Goal: Task Accomplishment & Management: Manage account settings

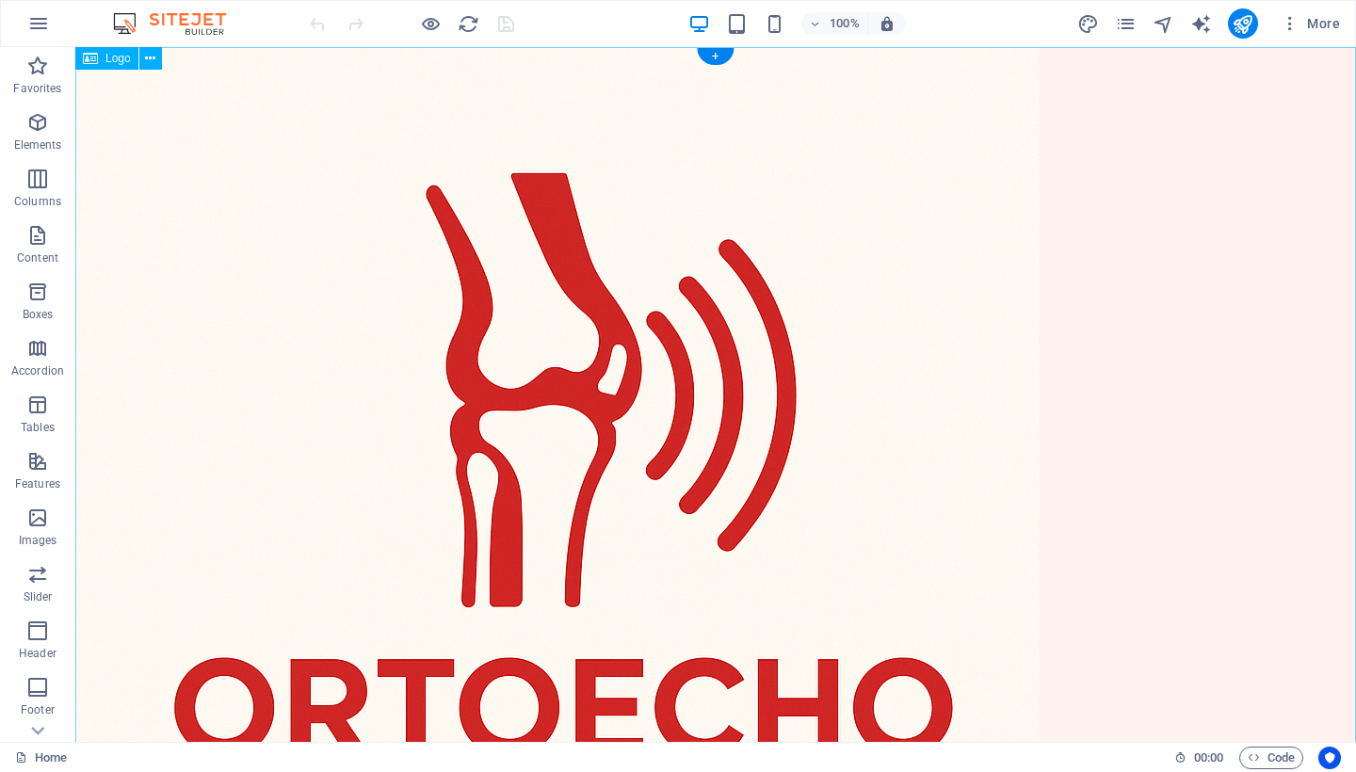
click at [766, 423] on div at bounding box center [715, 529] width 1281 height 965
click at [598, 460] on div at bounding box center [715, 529] width 1281 height 965
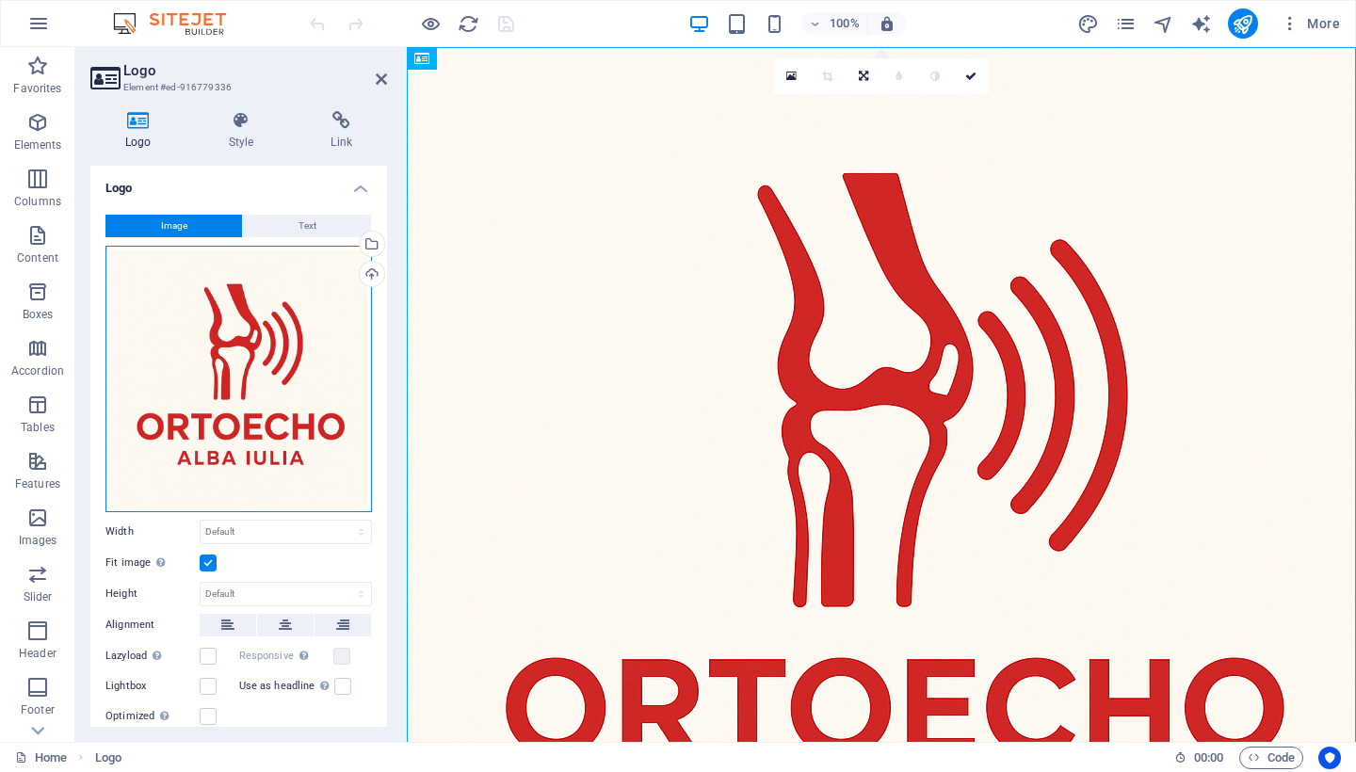
click at [284, 353] on div "Drag files here, click to choose files or select files from Files or our free s…" at bounding box center [239, 379] width 267 height 267
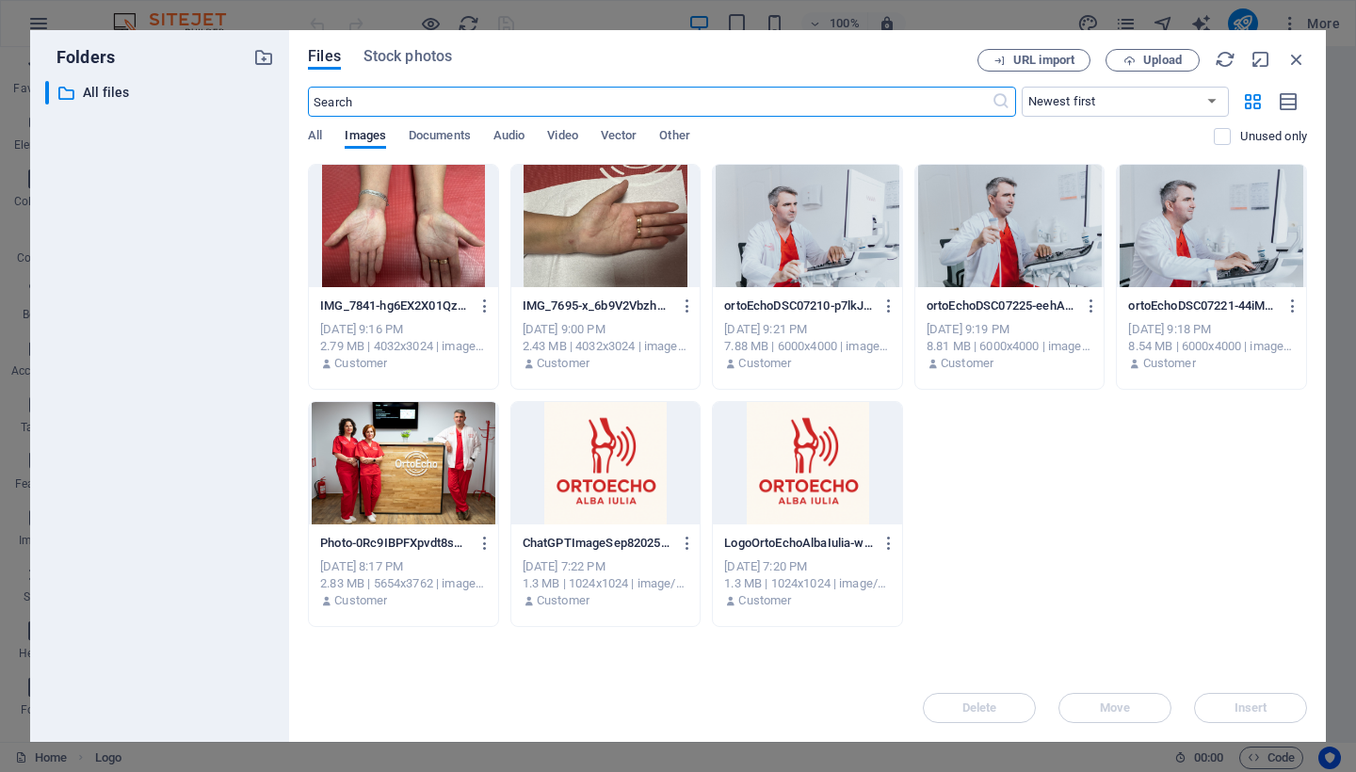
type input "129"
select select "px"
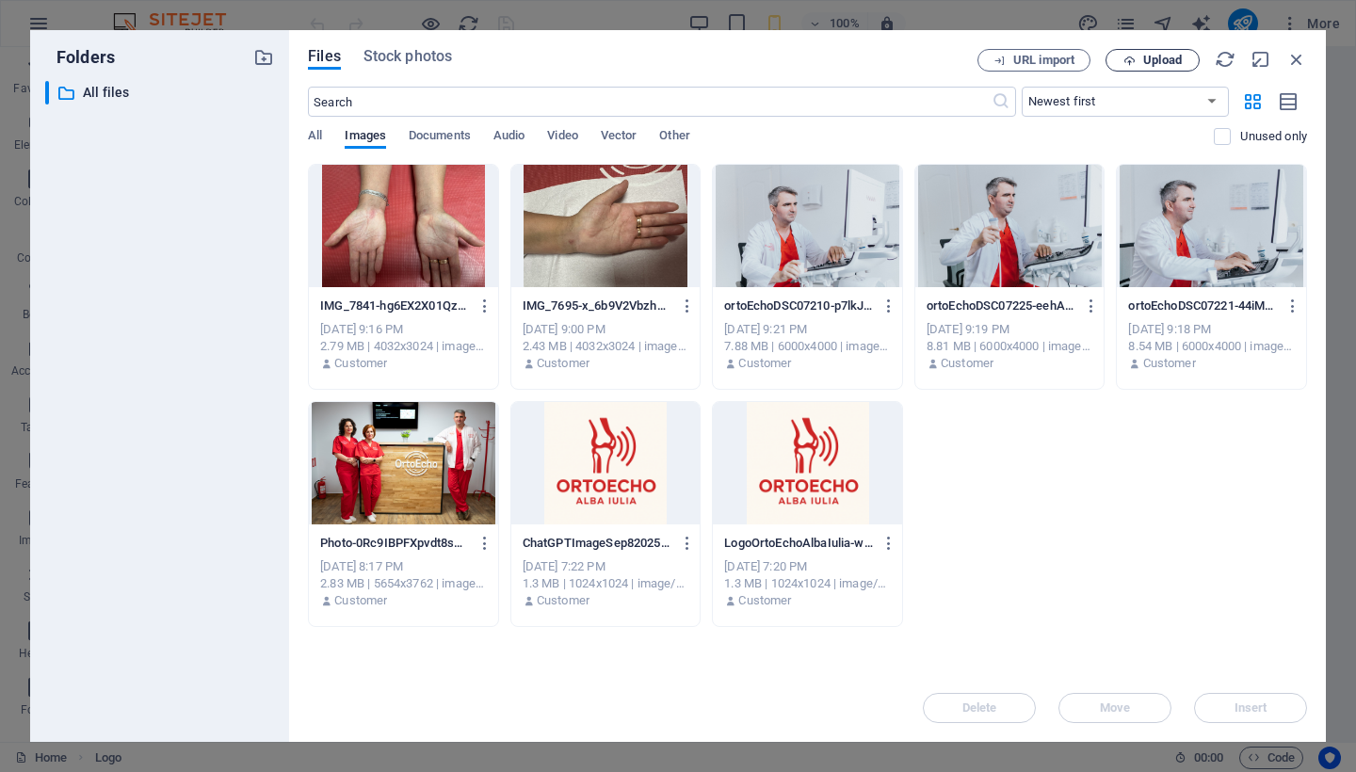
click at [1129, 63] on icon "button" at bounding box center [1130, 61] width 12 height 12
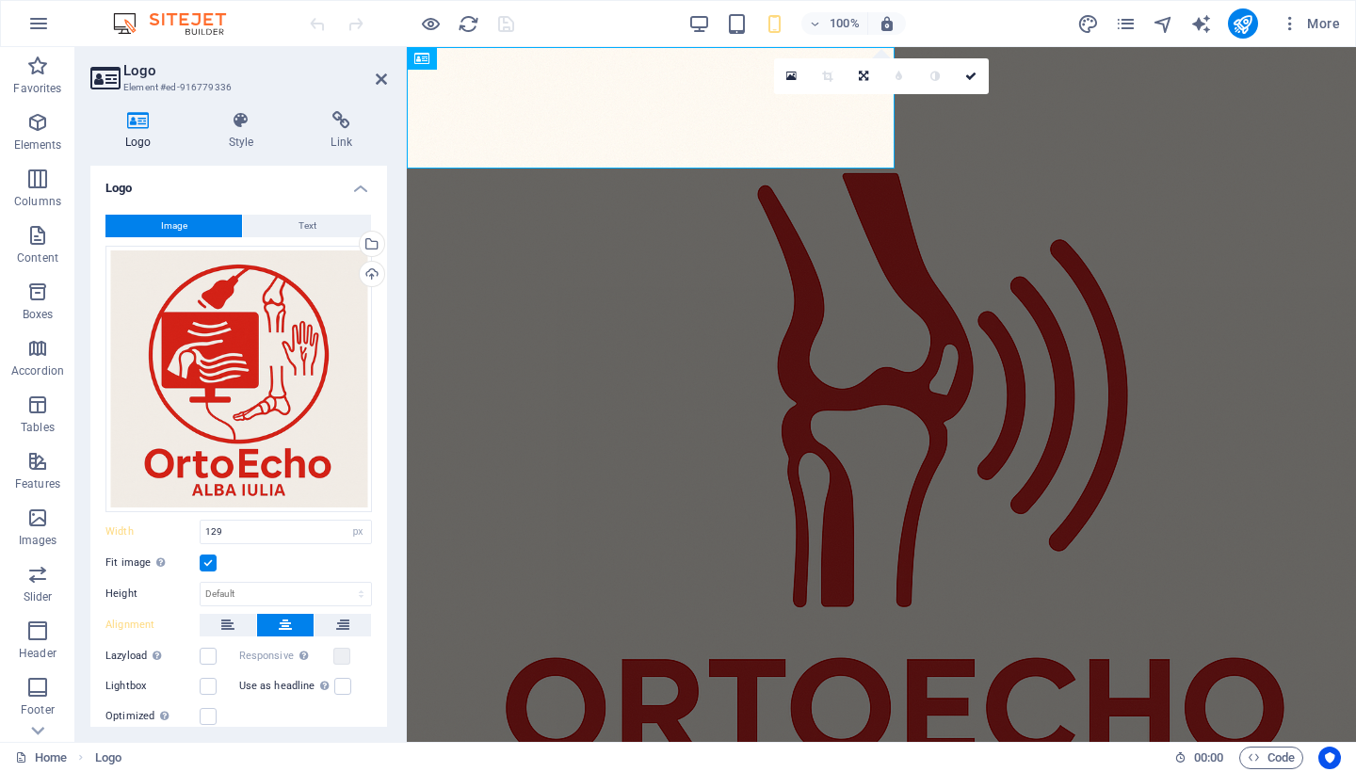
select select "DISABLED_OPTION_VALUE"
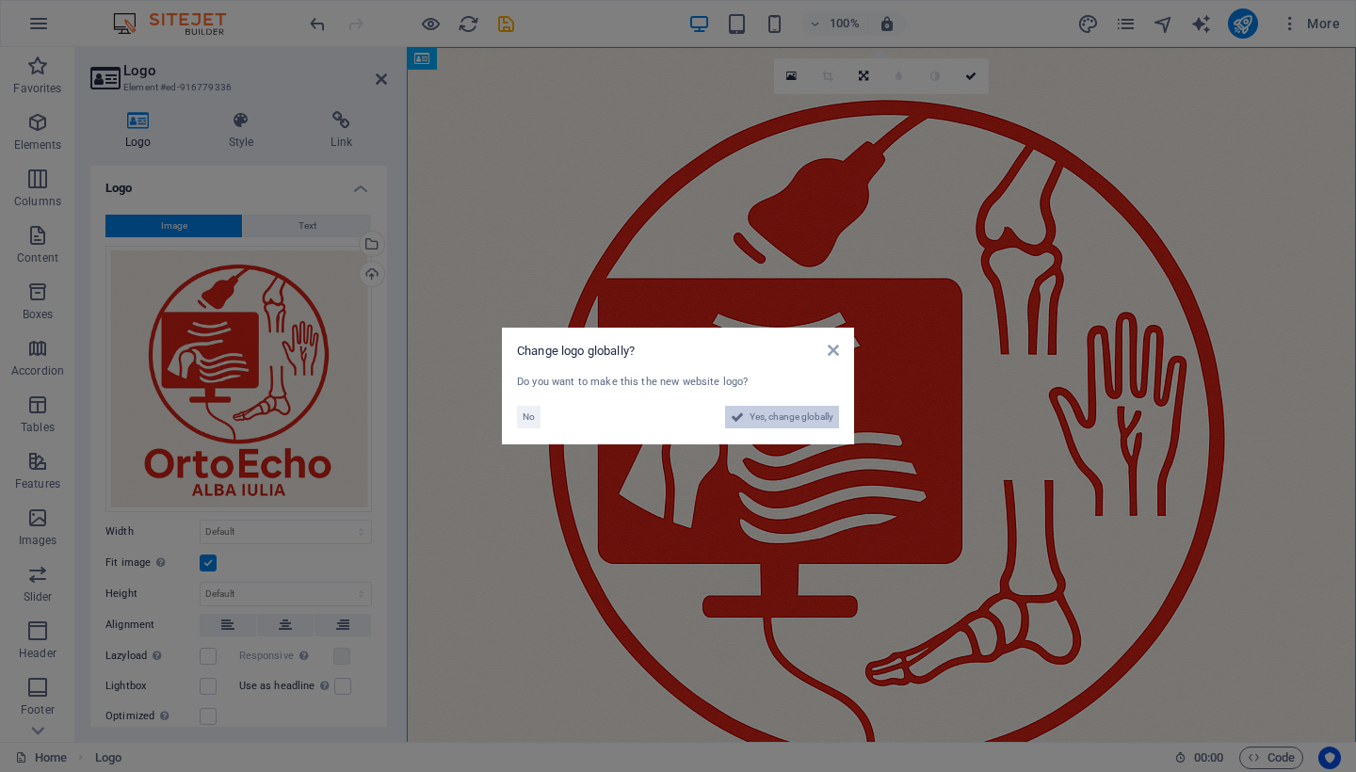
click at [777, 413] on span "Yes, change globally" at bounding box center [792, 417] width 84 height 23
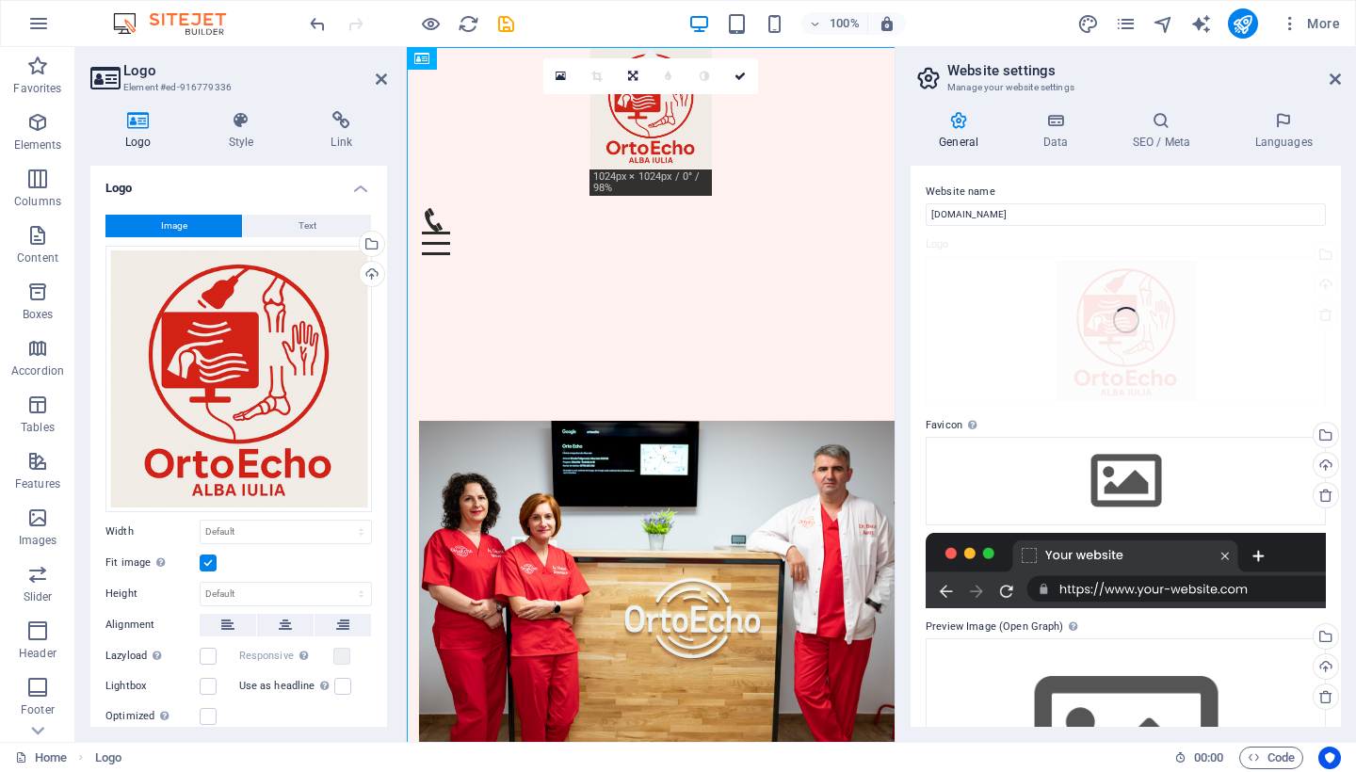
type input "129"
select select "px"
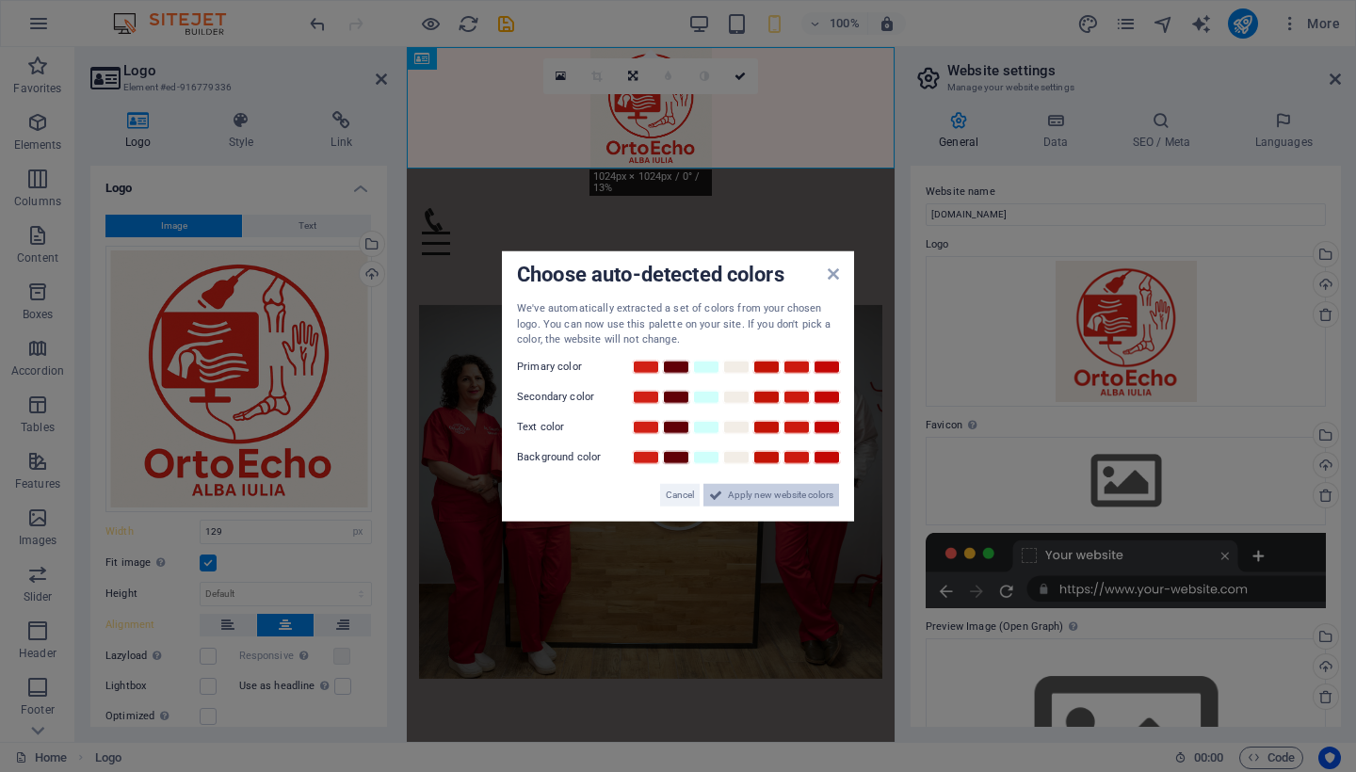
click at [767, 492] on span "Apply new website colors" at bounding box center [781, 494] width 106 height 23
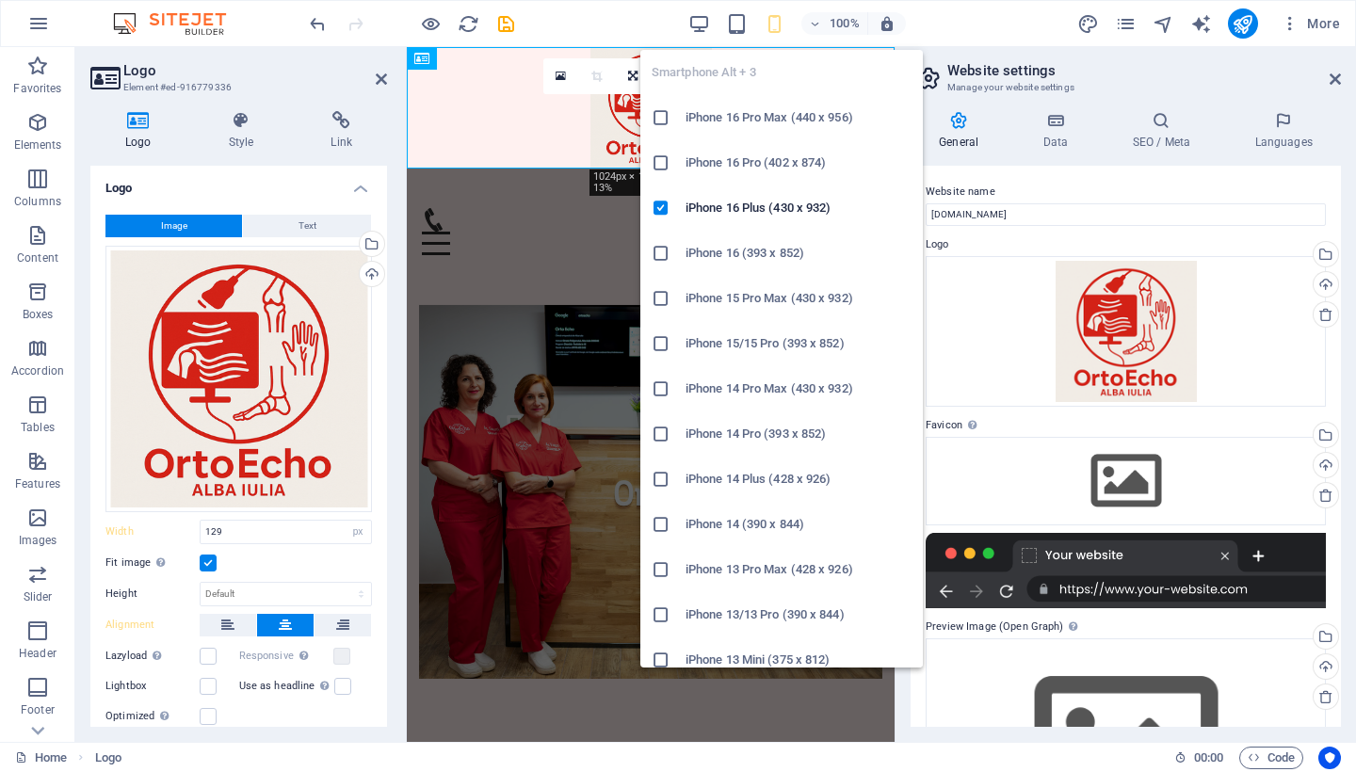
click at [661, 120] on icon at bounding box center [661, 117] width 19 height 19
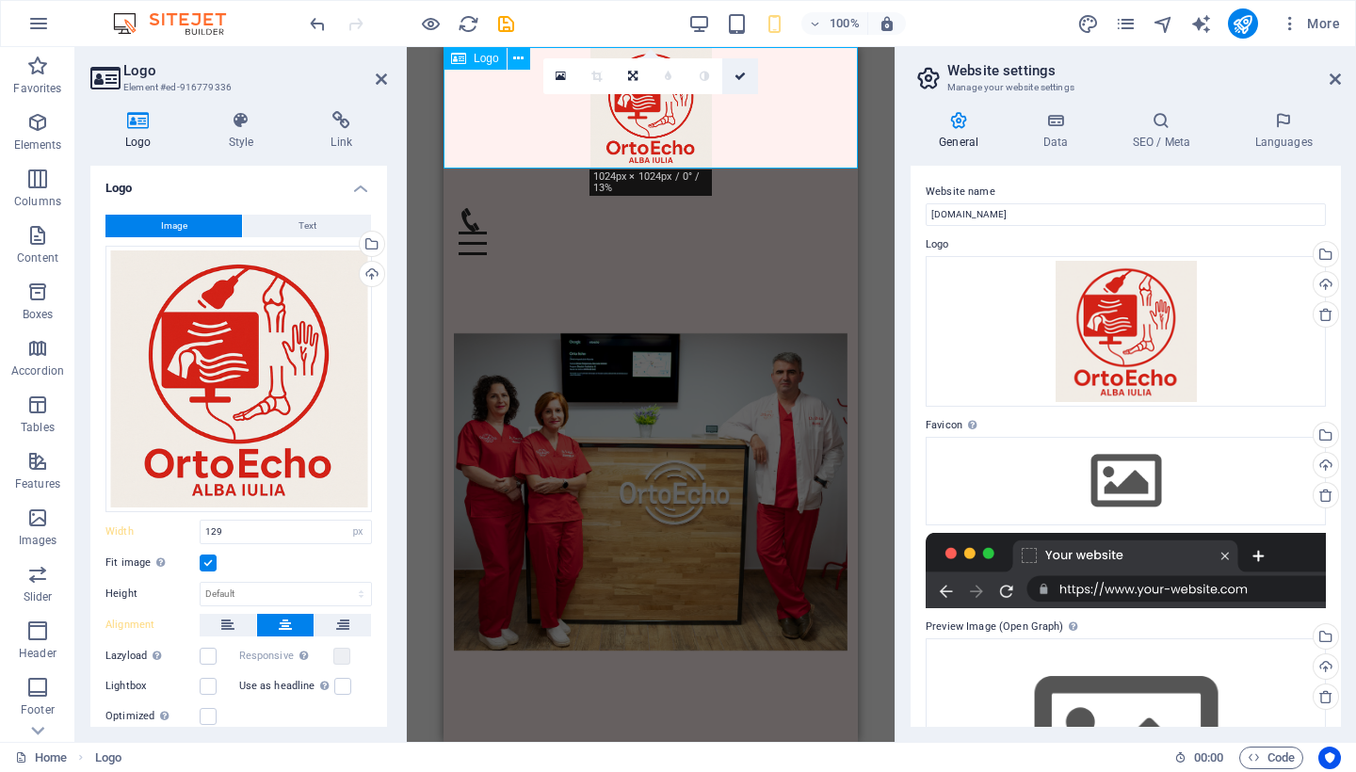
click at [742, 80] on icon at bounding box center [740, 76] width 11 height 11
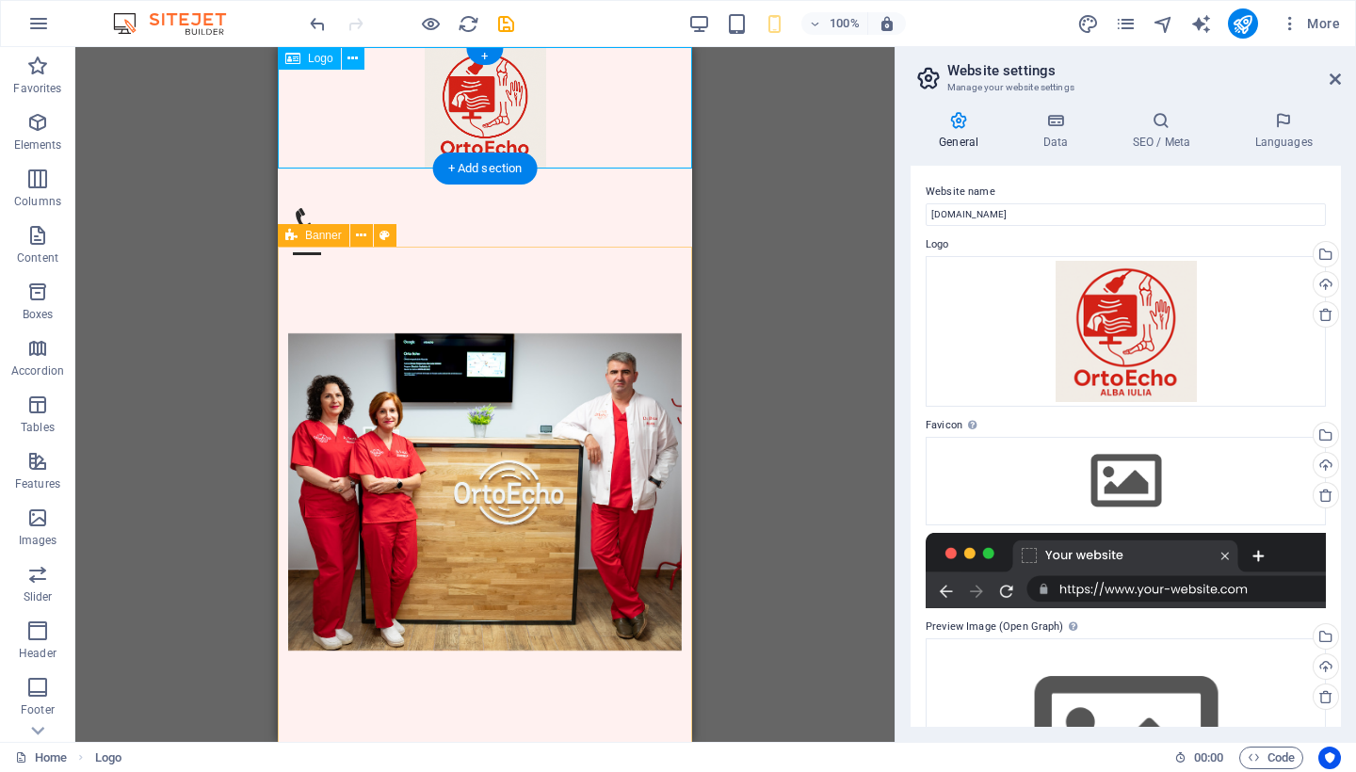
click at [494, 96] on div at bounding box center [485, 108] width 414 height 122
select select "px"
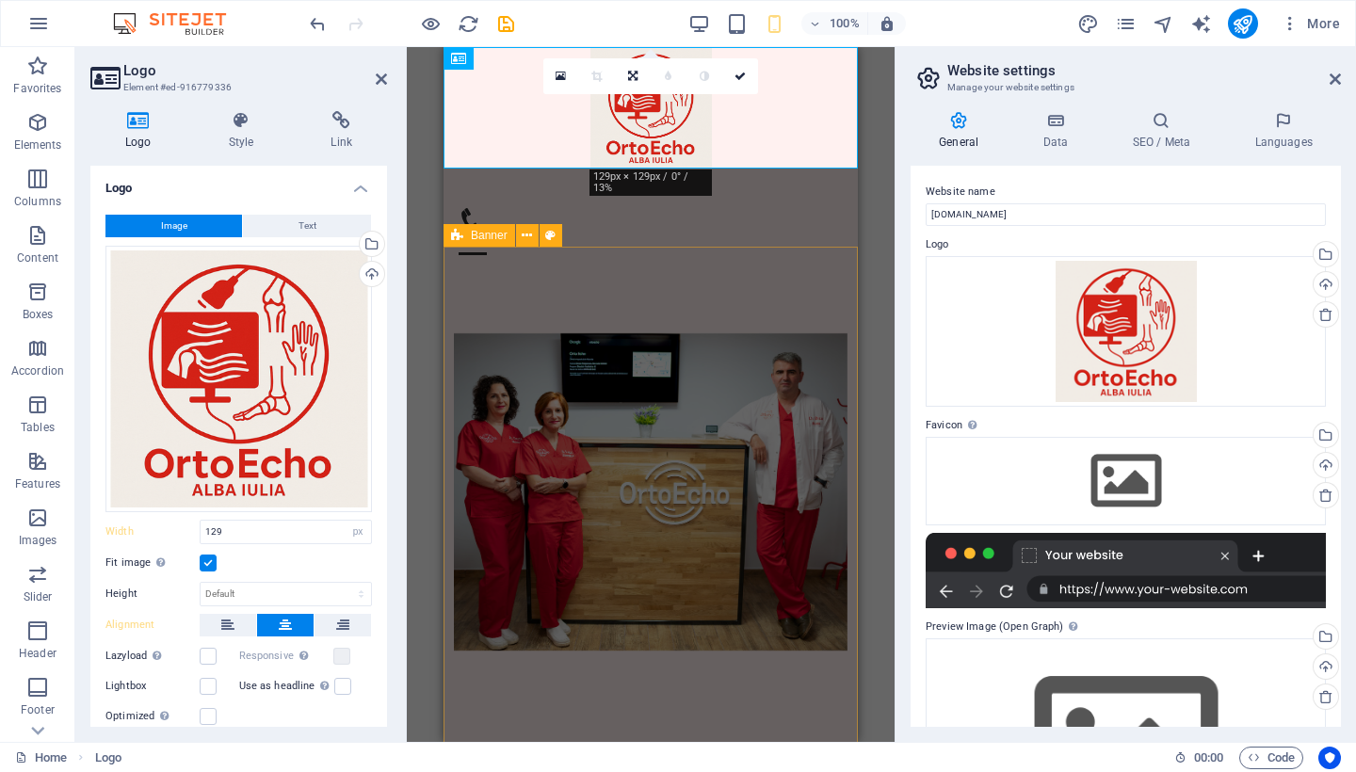
click at [210, 558] on label at bounding box center [208, 563] width 17 height 17
click at [0, 0] on input "Fit image Automatically fit image to a fixed width and height" at bounding box center [0, 0] width 0 height 0
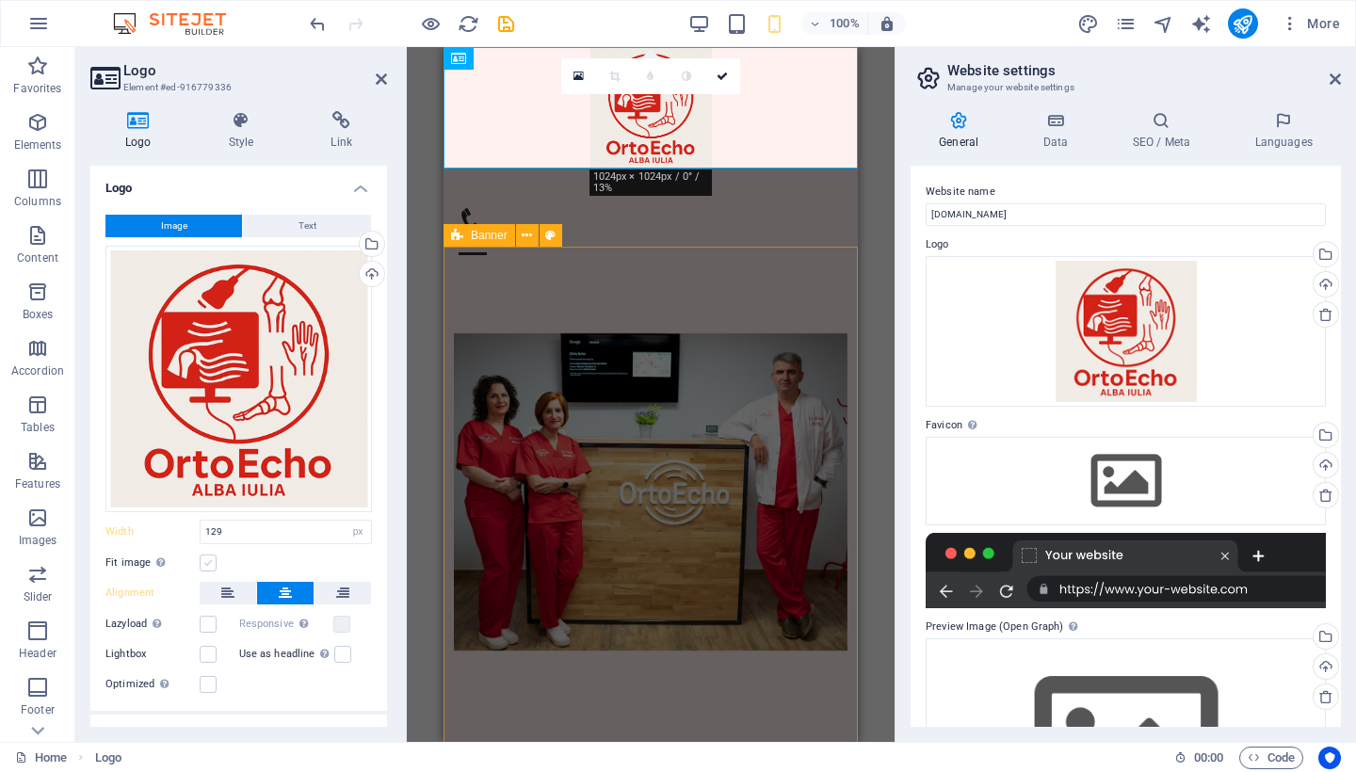
click at [209, 560] on label at bounding box center [208, 563] width 17 height 17
click at [0, 0] on input "Fit image Automatically fit image to a fixed width and height" at bounding box center [0, 0] width 0 height 0
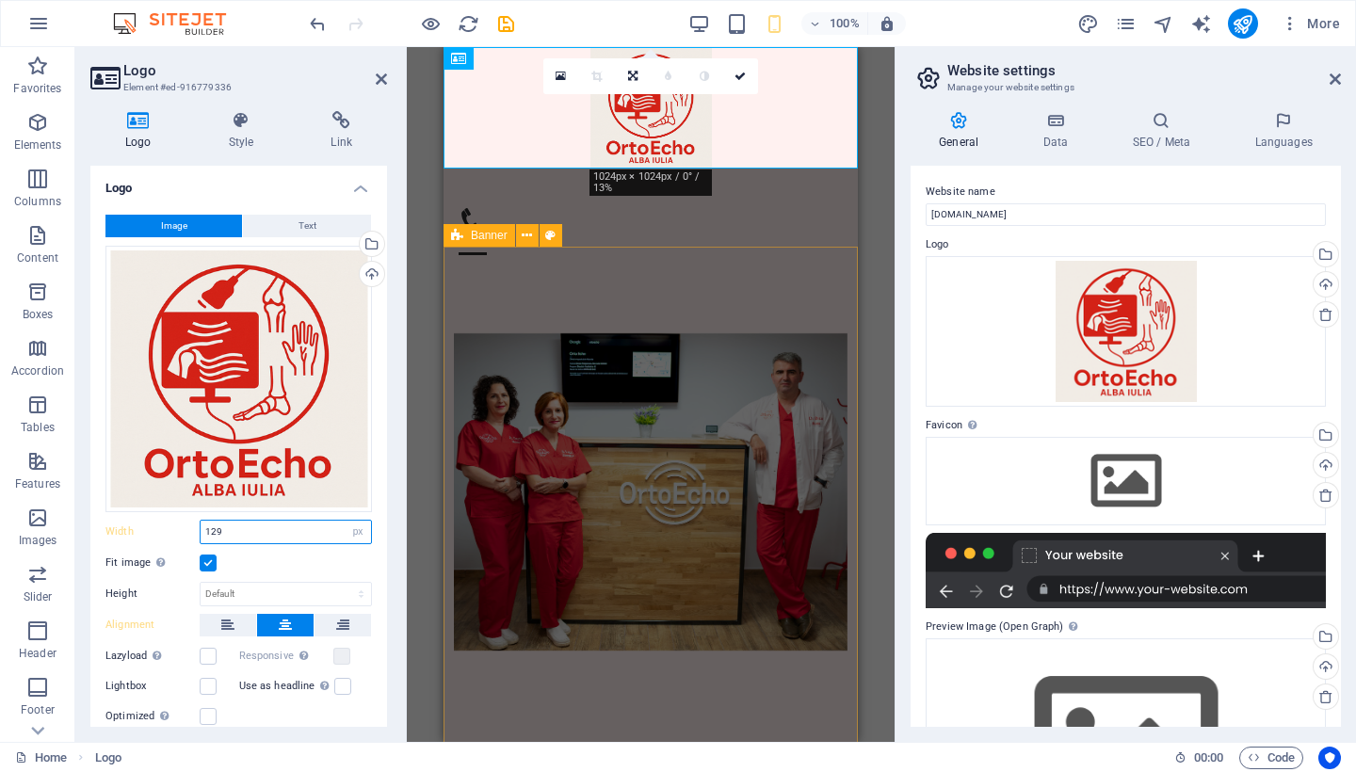
click at [235, 525] on input "129" at bounding box center [286, 532] width 171 height 23
type input "1"
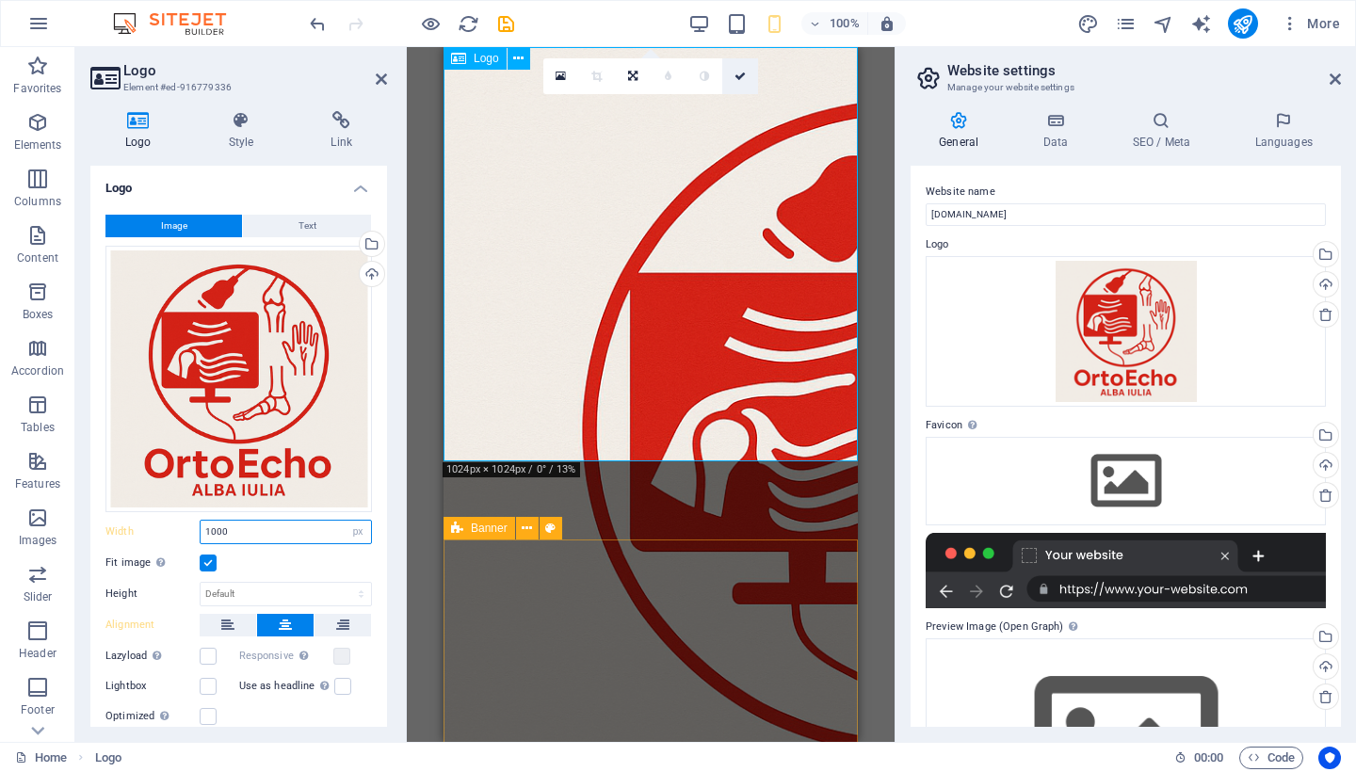
type input "1000"
click at [741, 79] on icon at bounding box center [740, 76] width 11 height 11
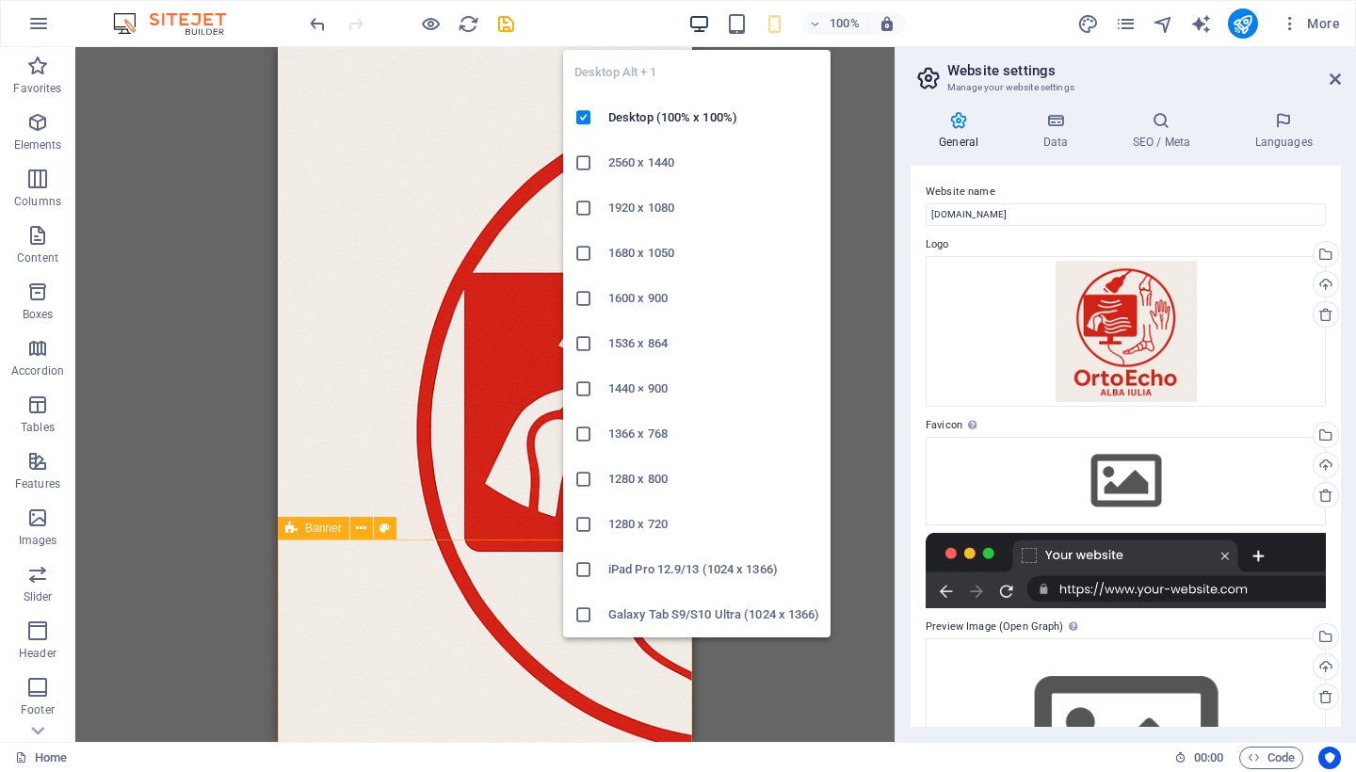
click at [707, 25] on icon "button" at bounding box center [700, 24] width 22 height 22
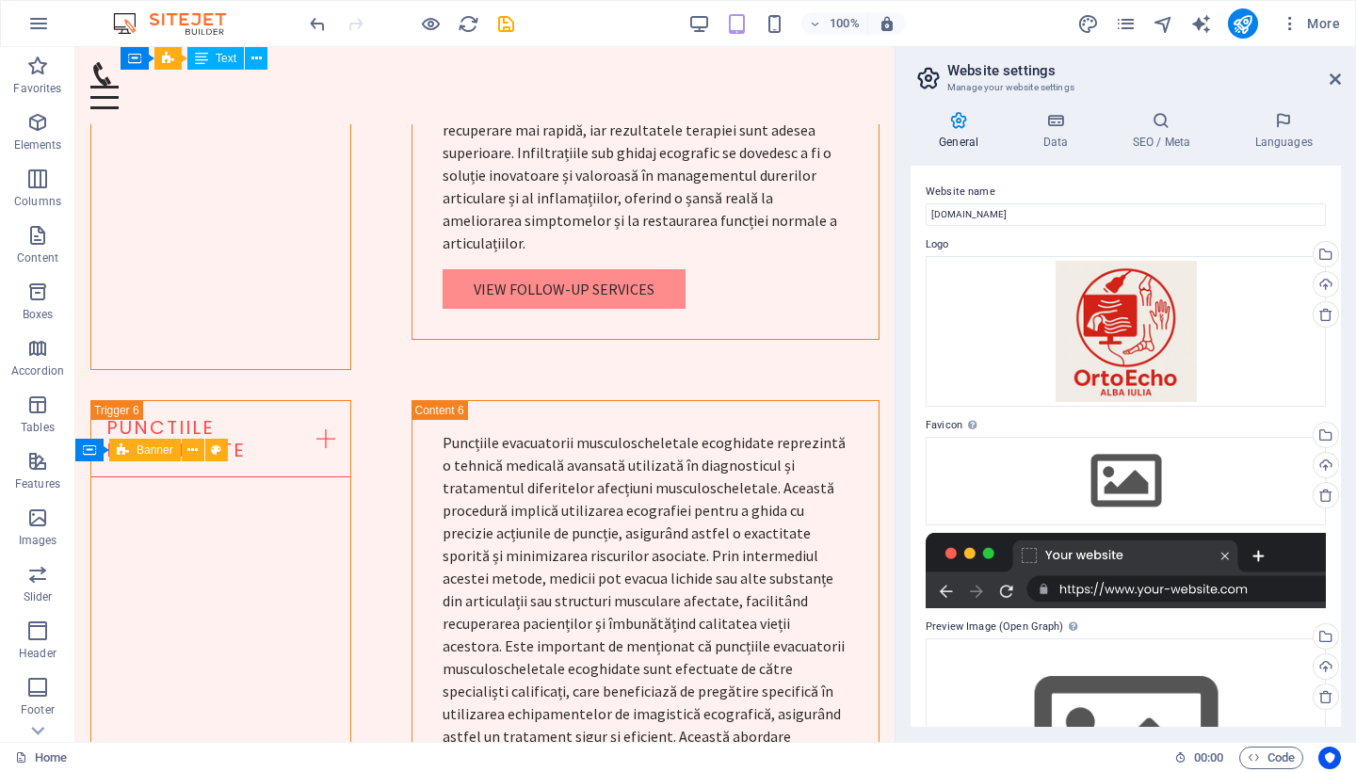
scroll to position [6926, 0]
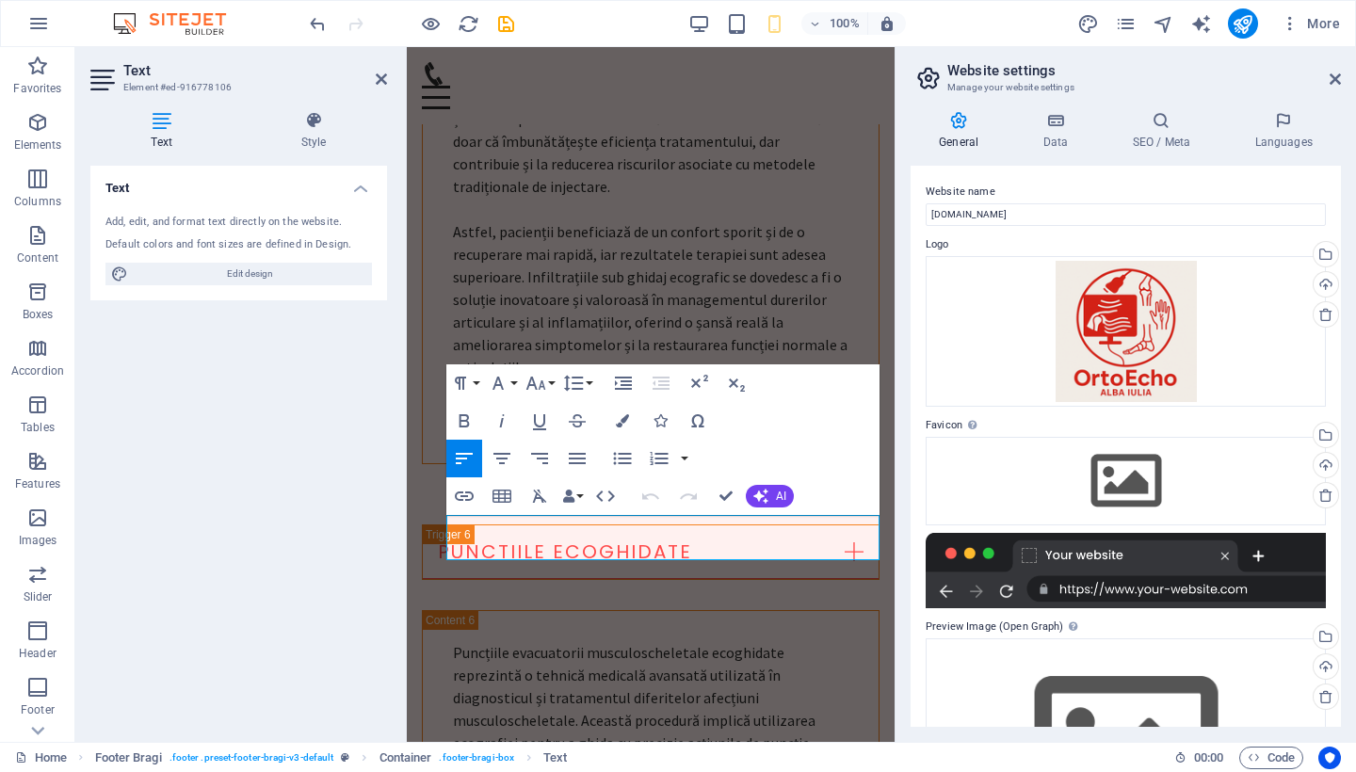
scroll to position [7735, 0]
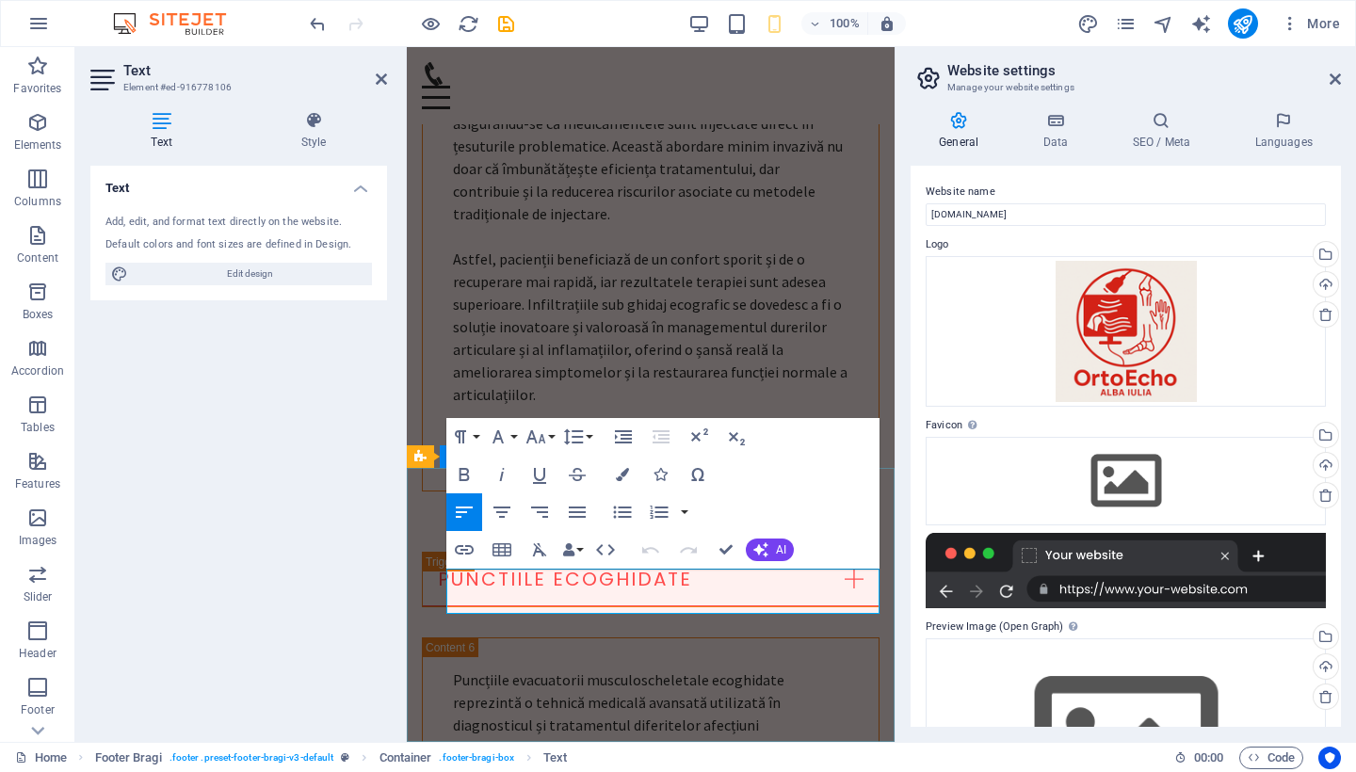
drag, startPoint x: 650, startPoint y: 525, endPoint x: 461, endPoint y: 555, distance: 191.7
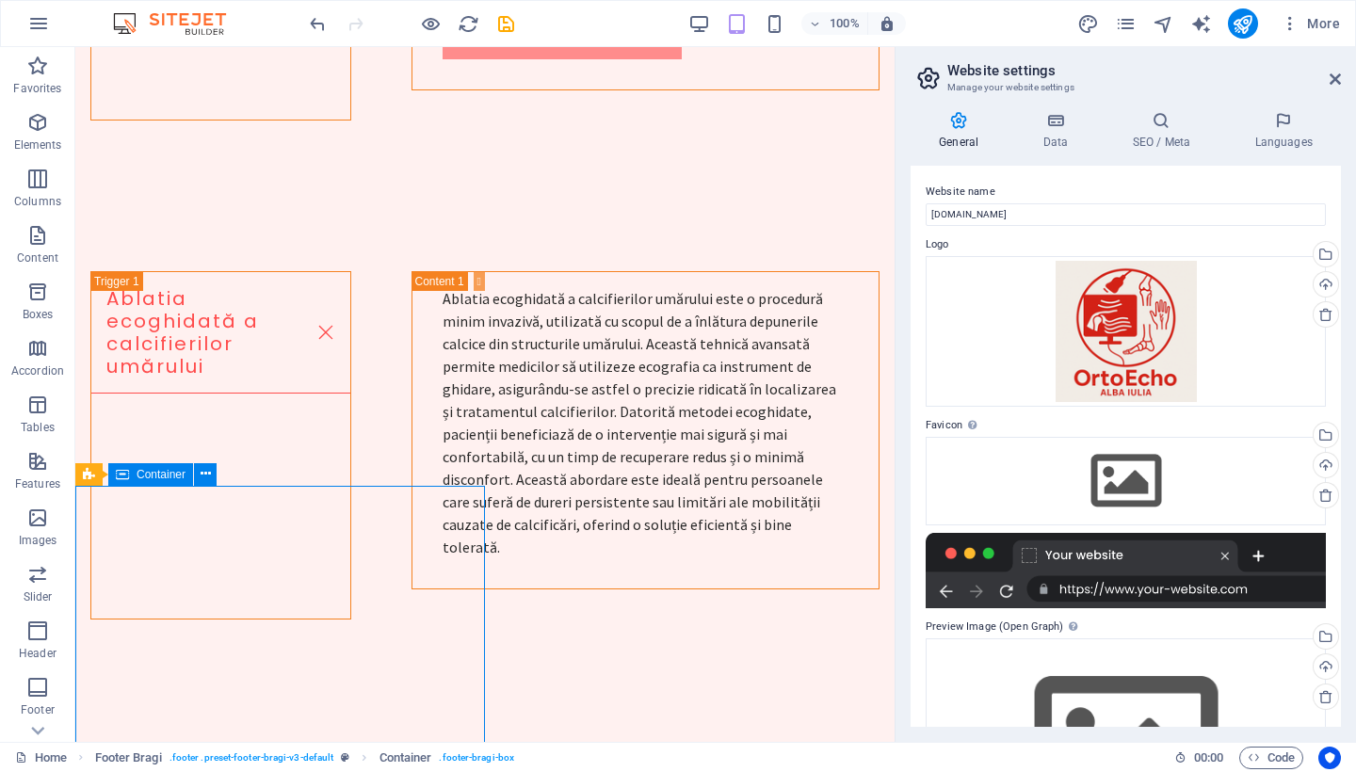
scroll to position [6872, 0]
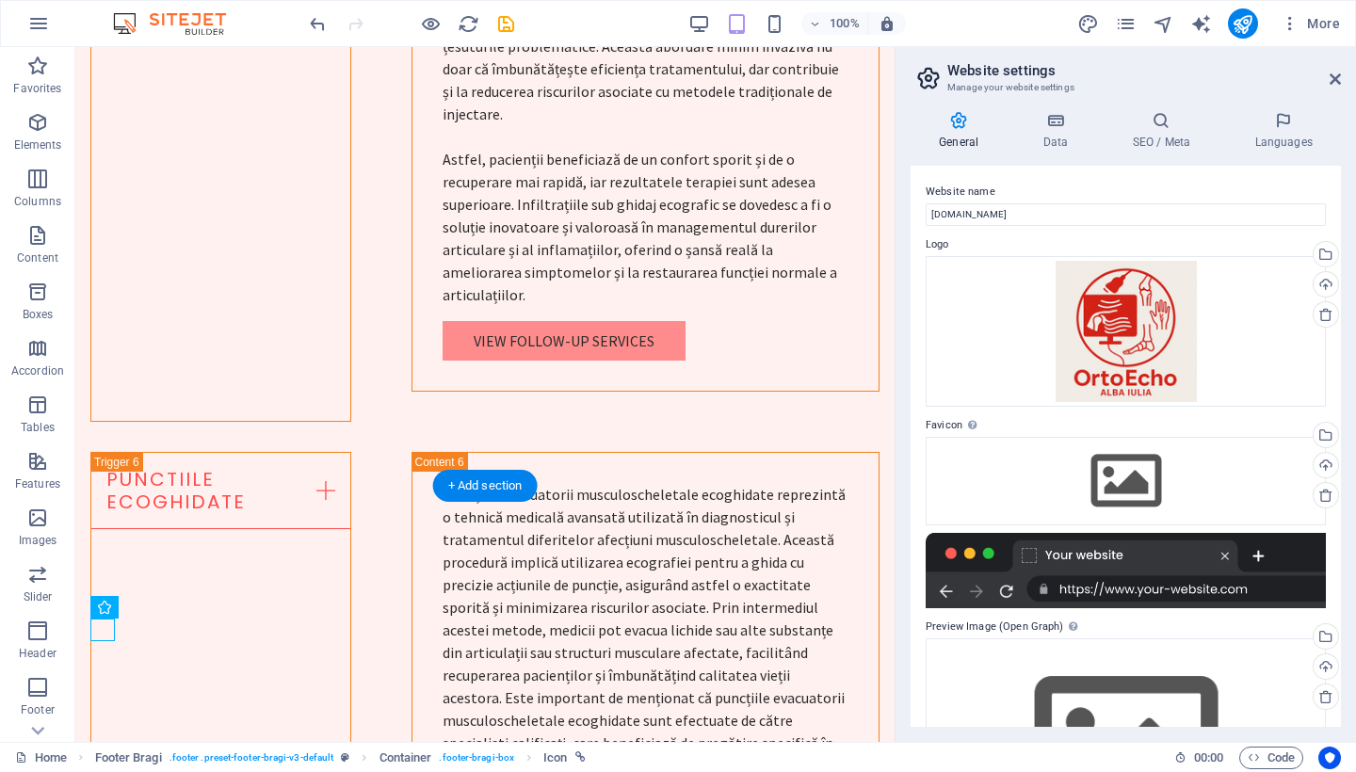
select select "xMidYMid"
select select "px"
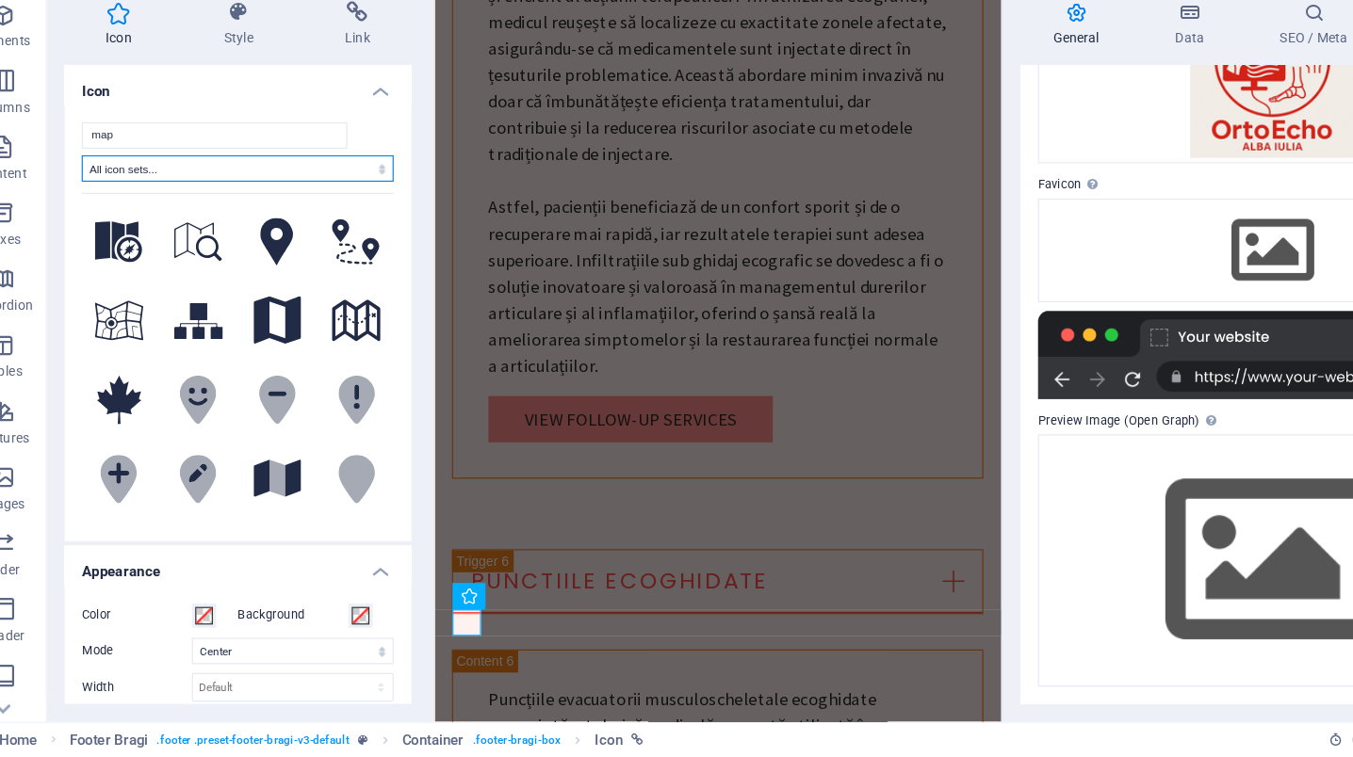
scroll to position [0, 0]
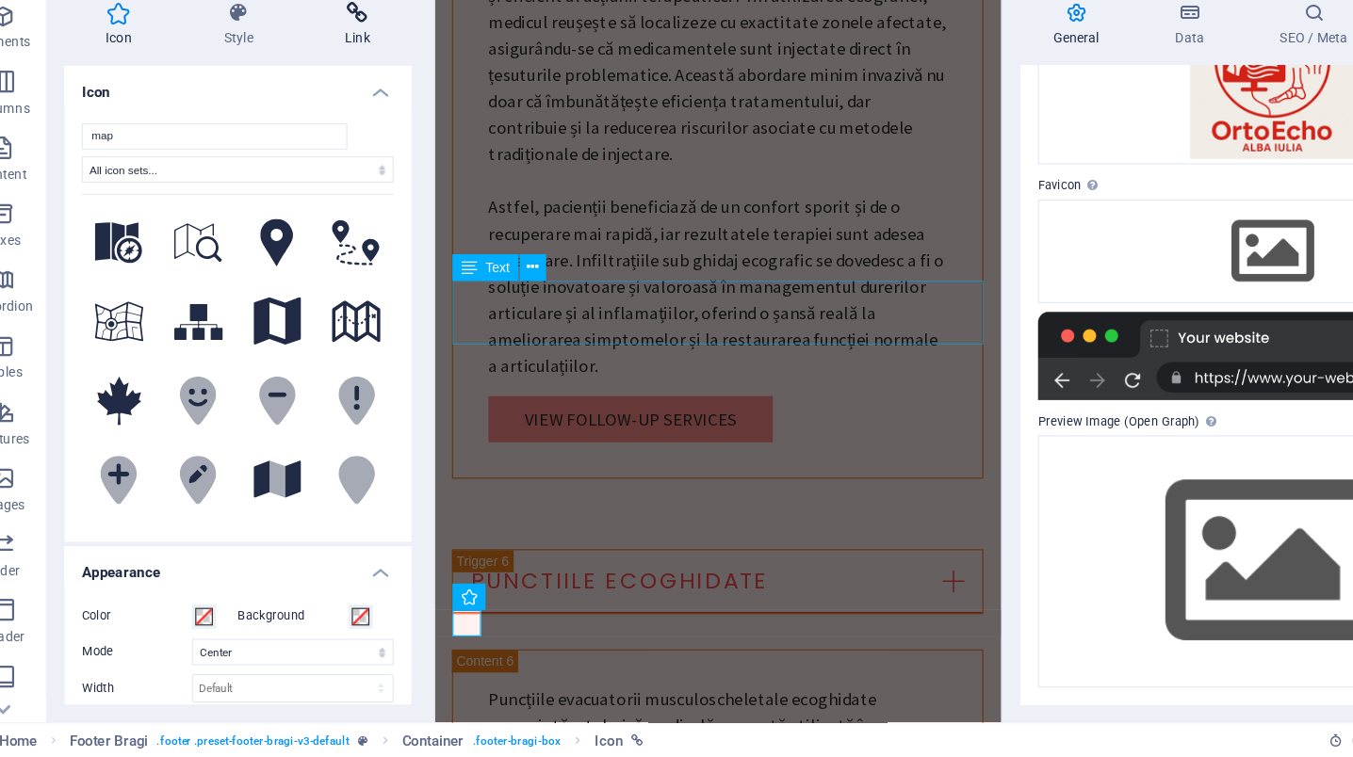
click at [307, 111] on icon at bounding box center [341, 120] width 92 height 19
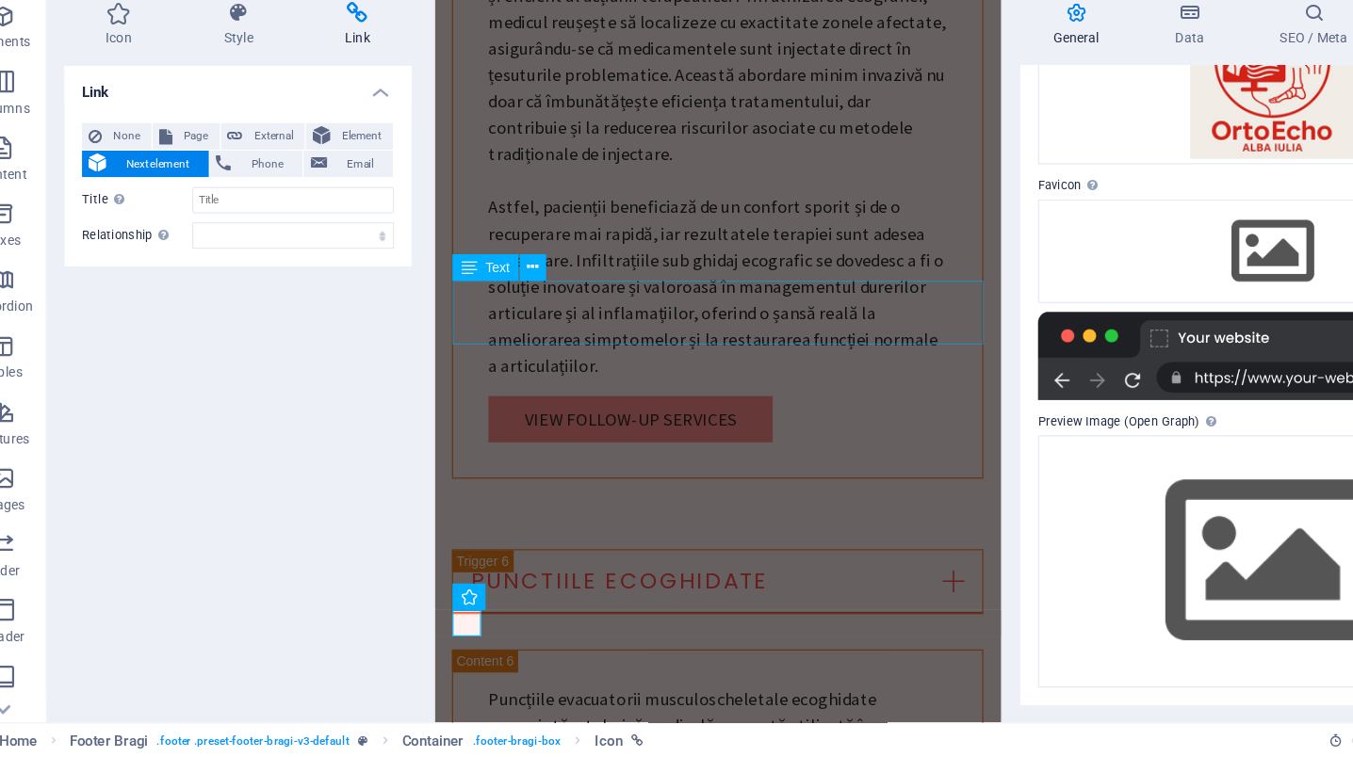
click at [155, 284] on div "Link None Page External Element Next element Phone Email Page Home Subpage Lega…" at bounding box center [238, 439] width 297 height 546
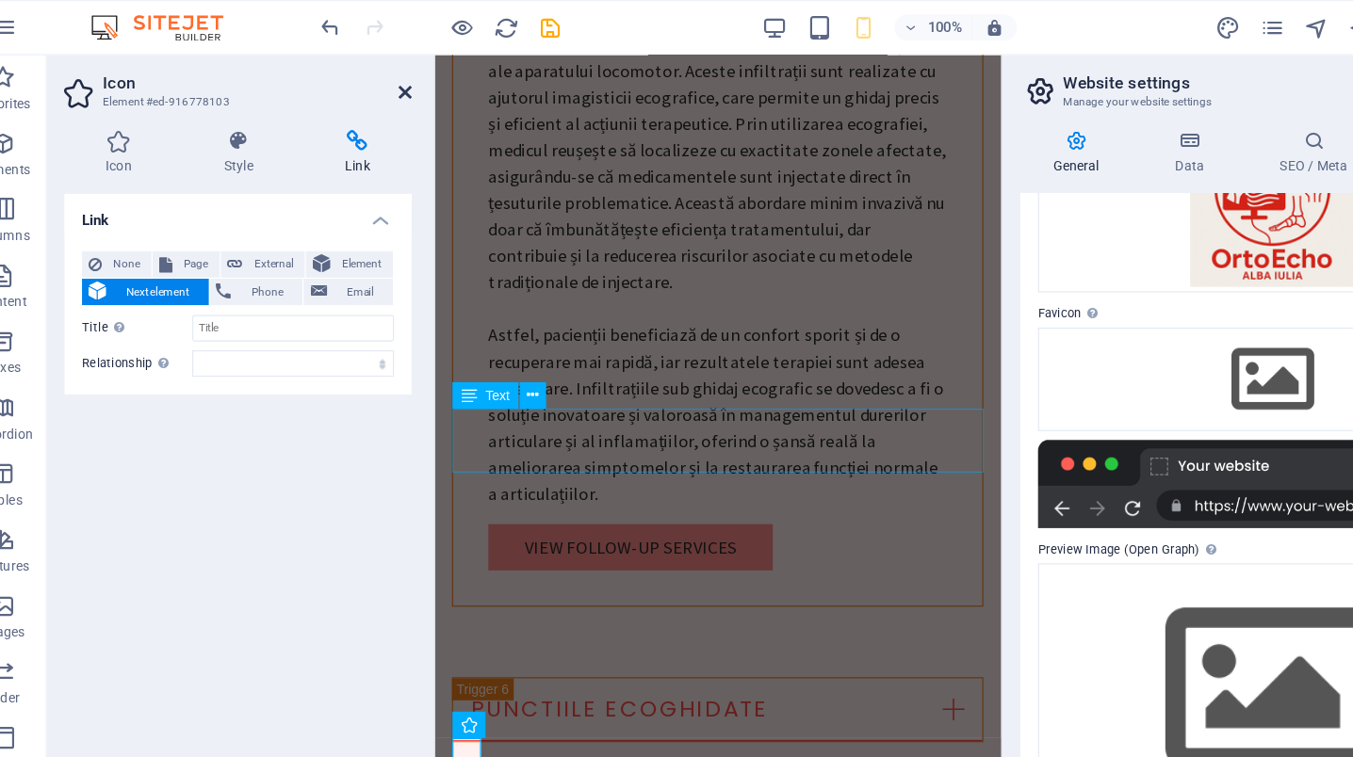
click at [376, 77] on icon at bounding box center [381, 79] width 11 height 15
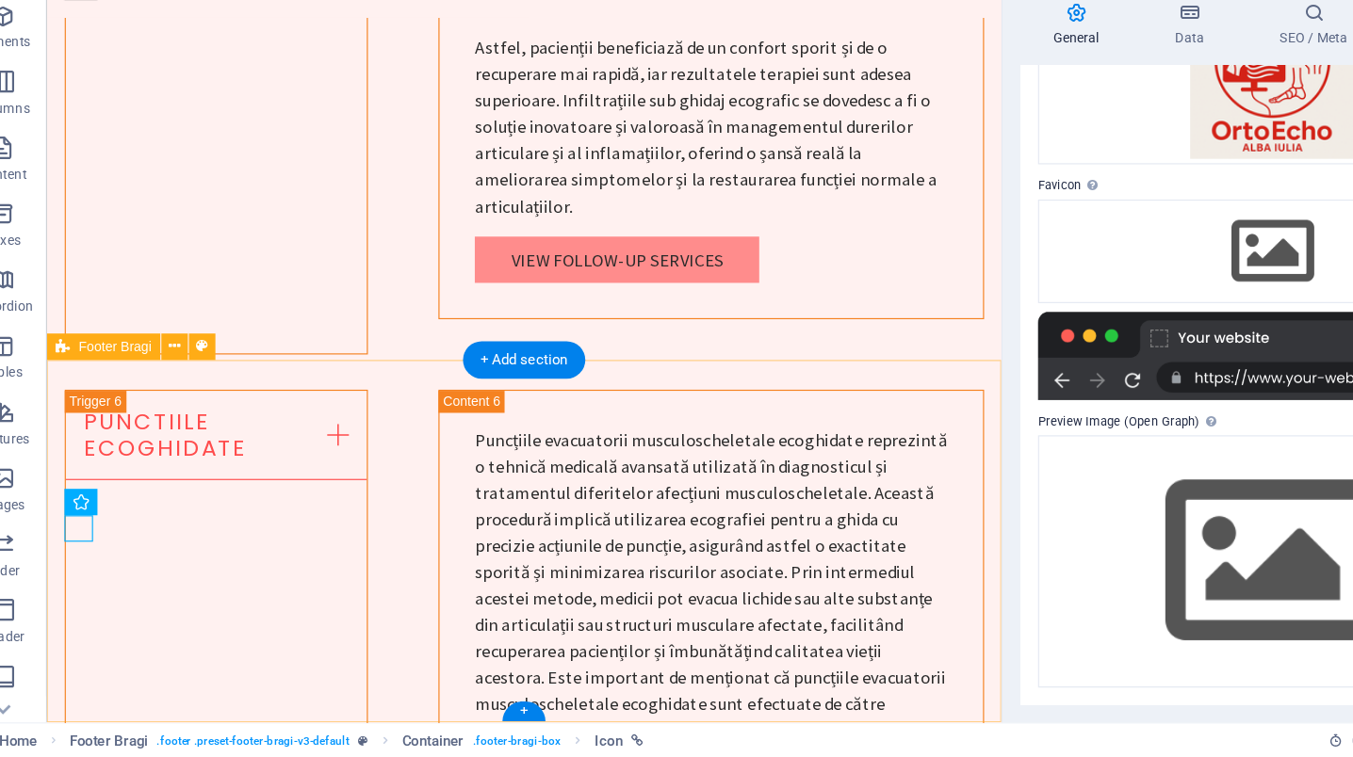
select select "footer"
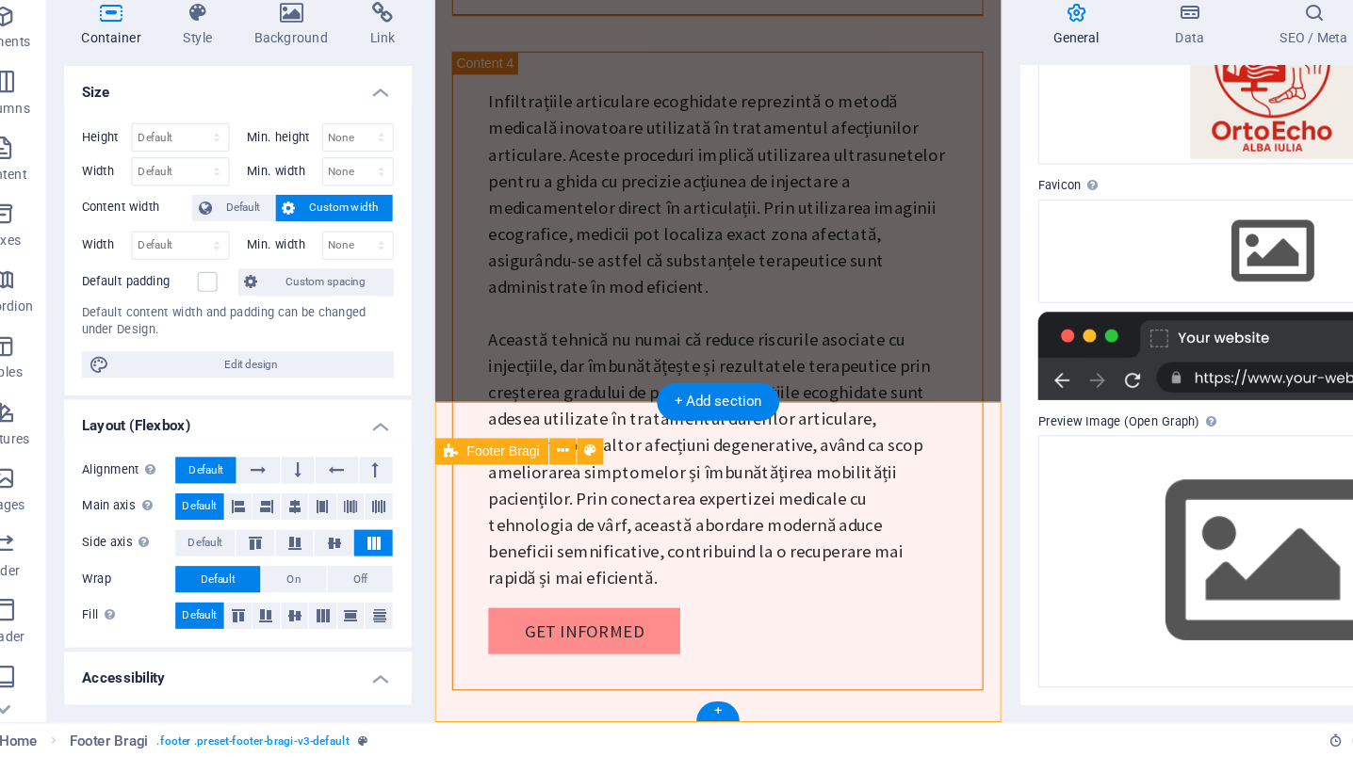
scroll to position [7801, 0]
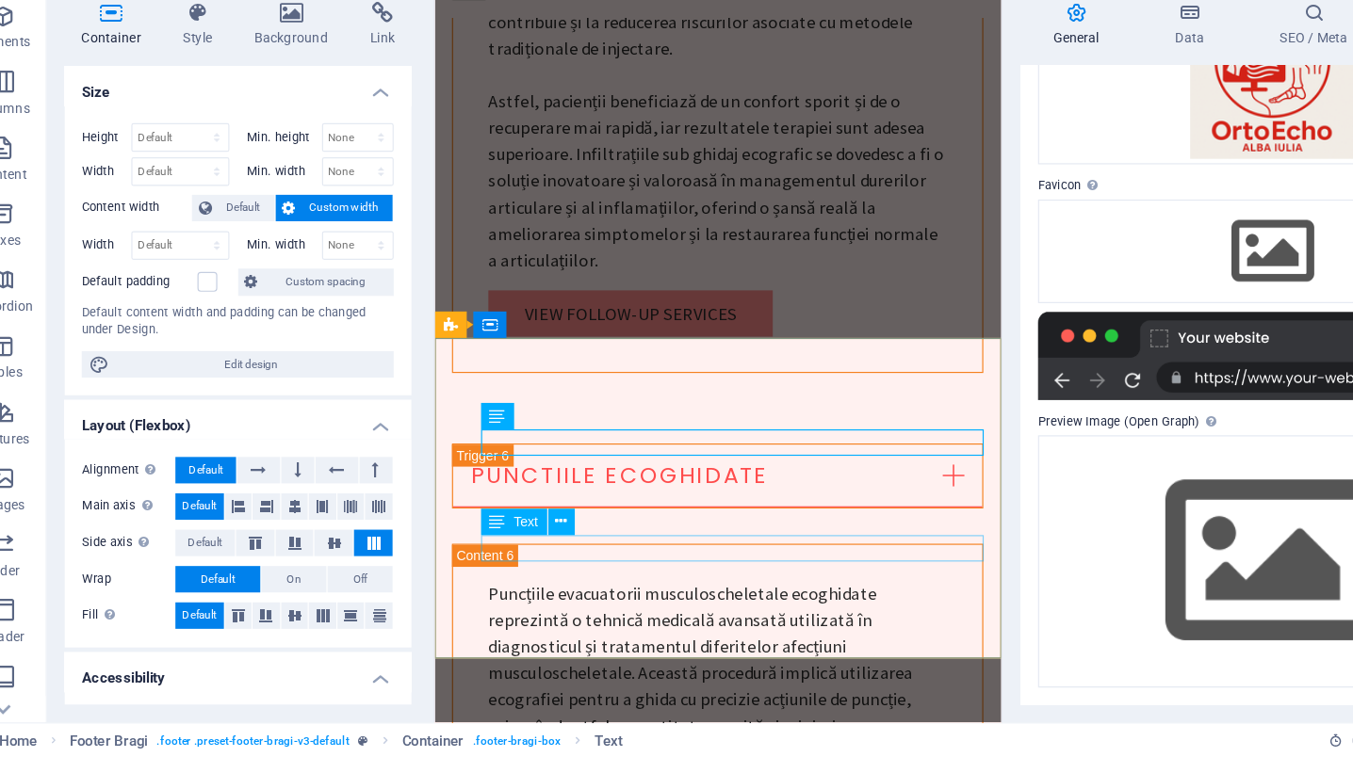
scroll to position [7855, 0]
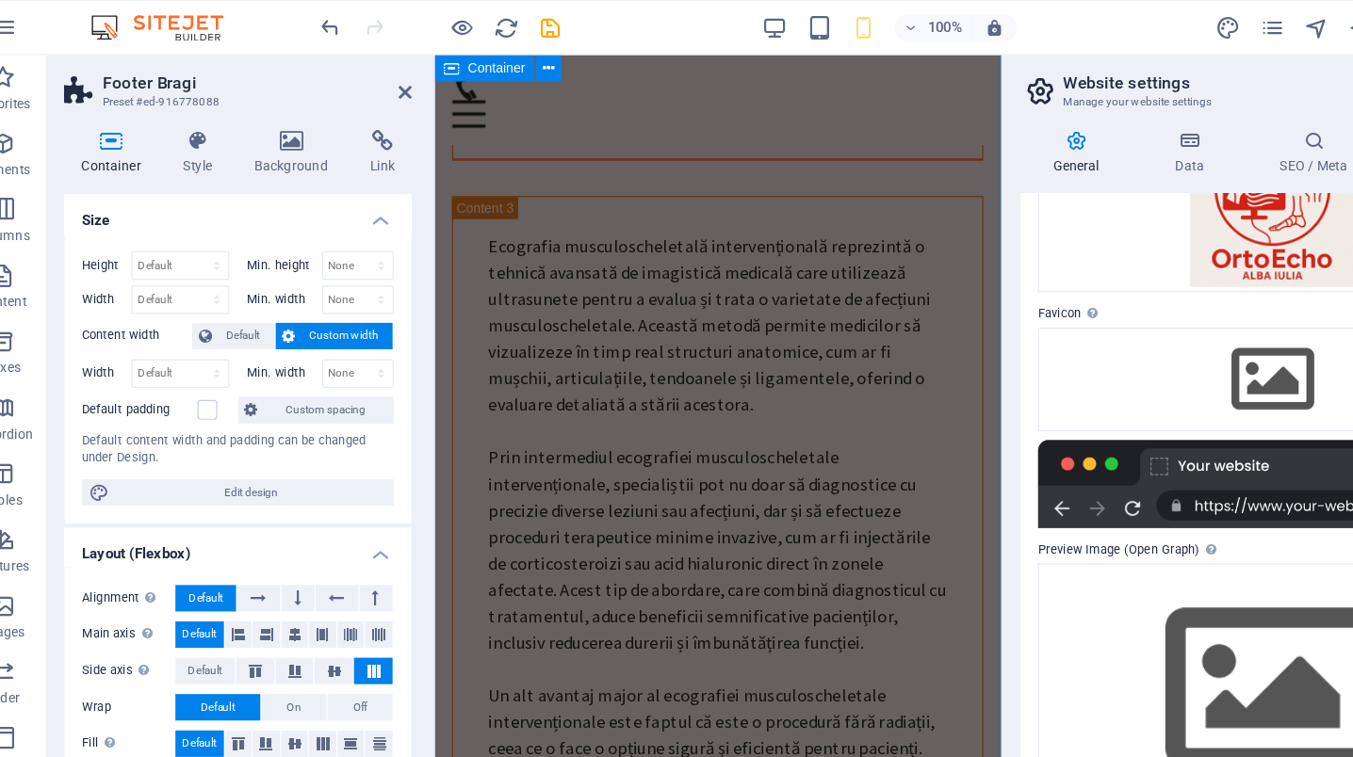
scroll to position [0, 0]
click at [376, 73] on icon at bounding box center [381, 79] width 11 height 15
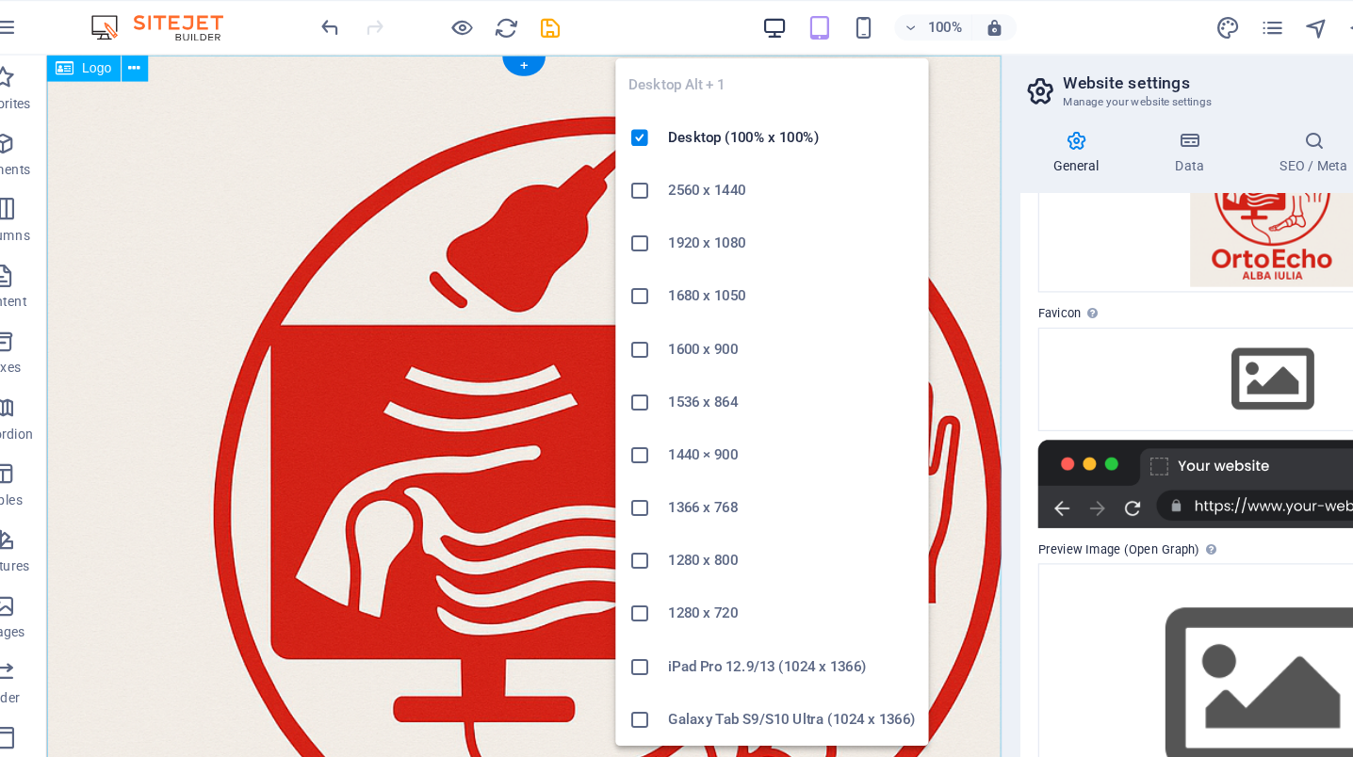
click at [687, 22] on icon "button" at bounding box center [698, 24] width 22 height 22
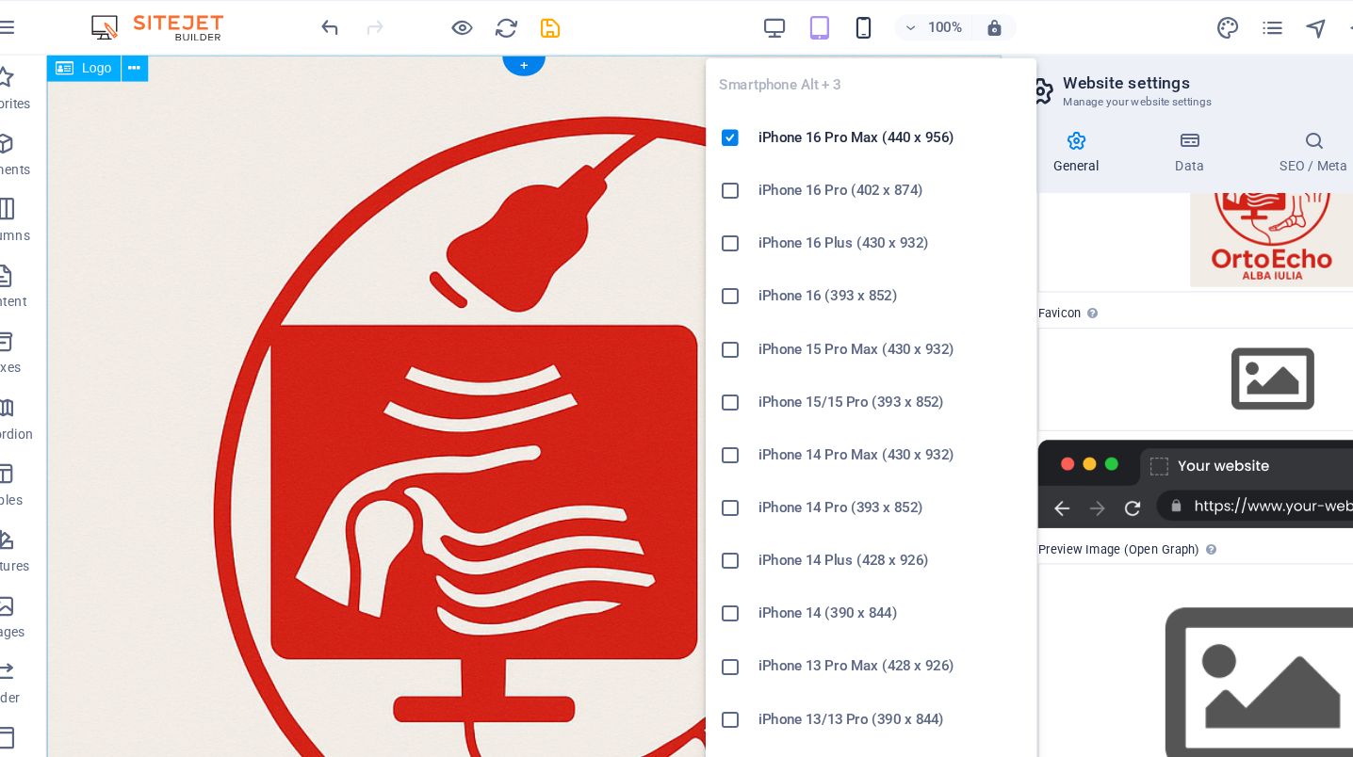
click at [762, 20] on icon "button" at bounding box center [773, 24] width 22 height 22
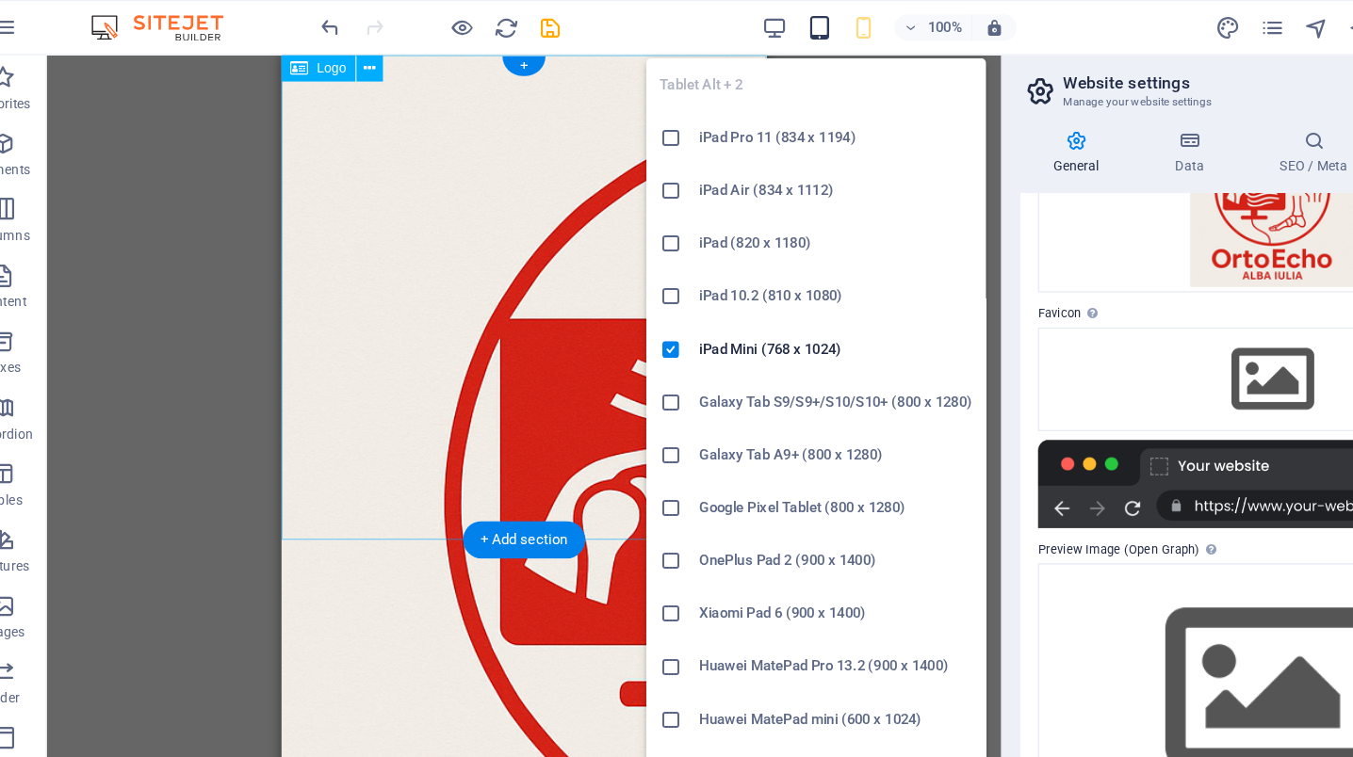
click at [724, 24] on icon "button" at bounding box center [735, 24] width 22 height 22
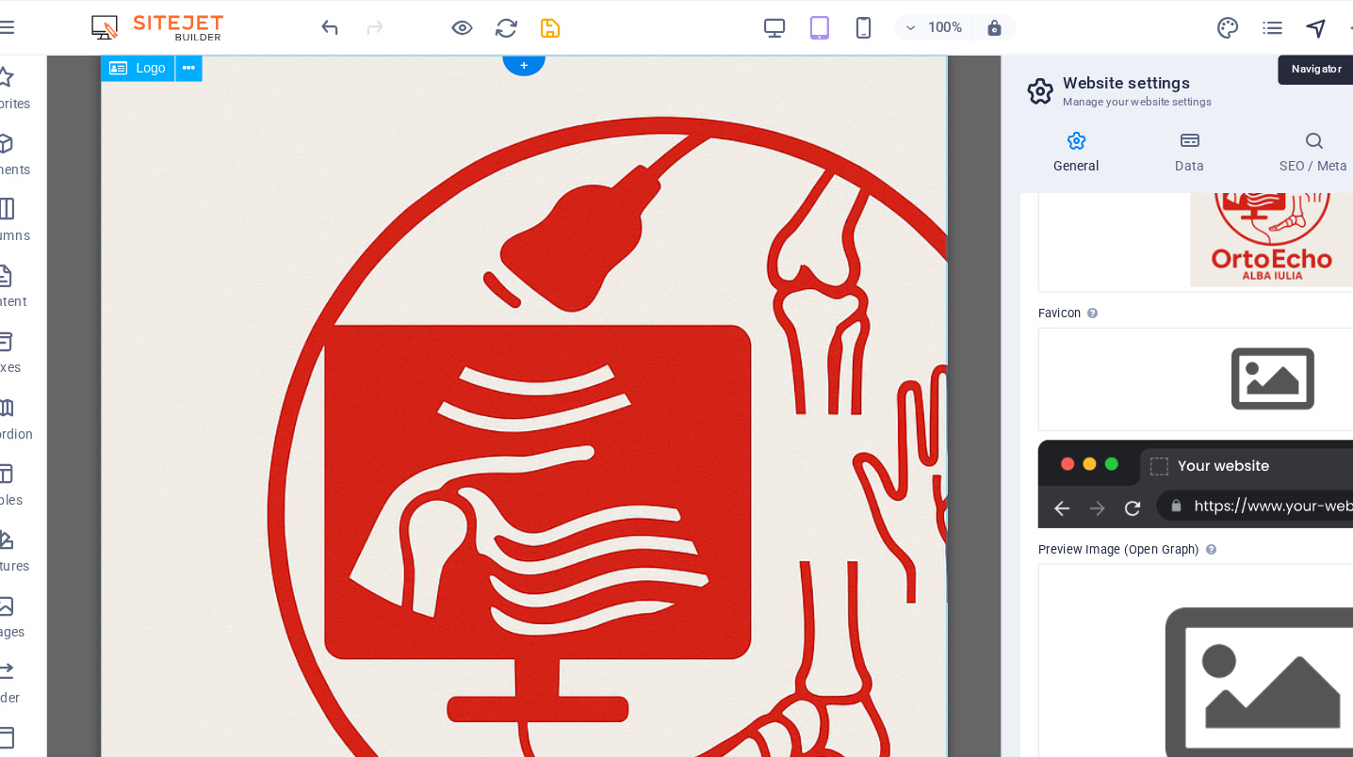
click at [1149, 22] on icon "navigator" at bounding box center [1160, 24] width 22 height 22
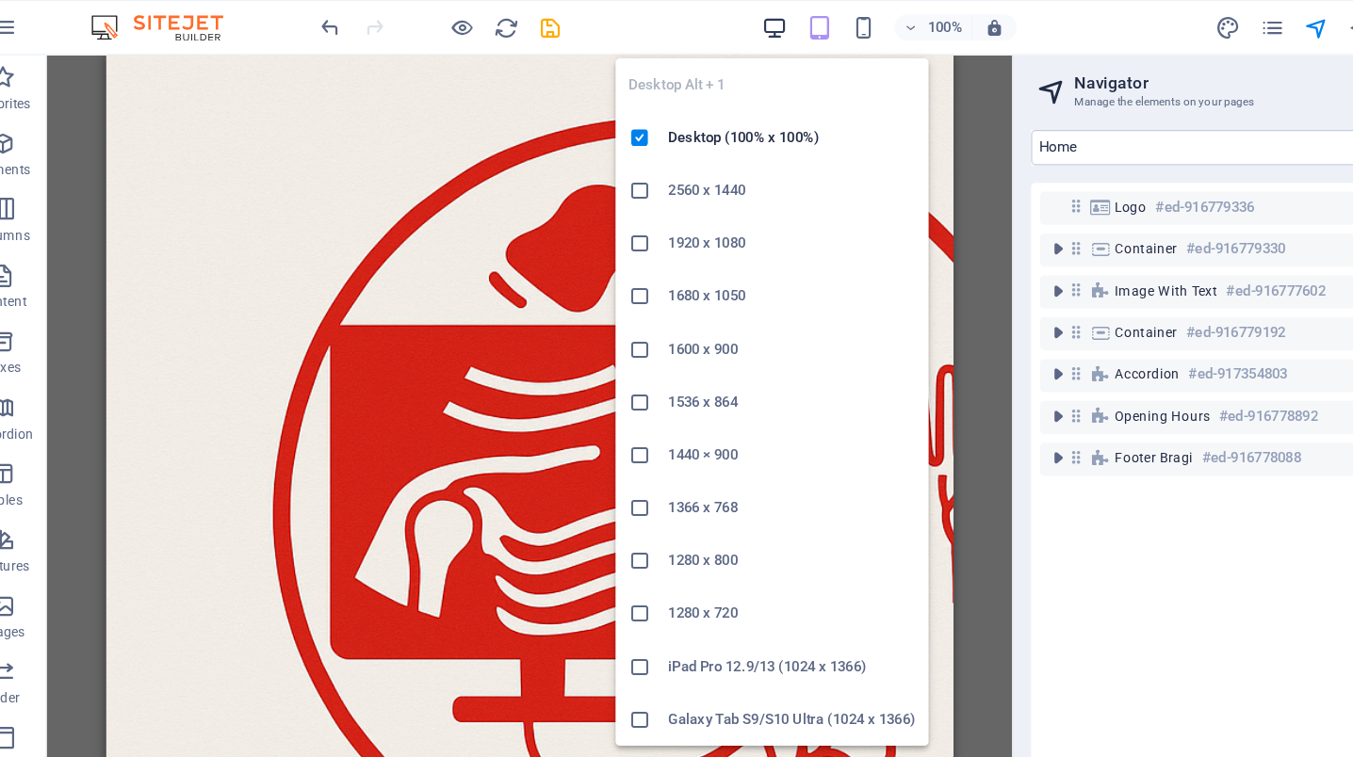
click at [687, 16] on icon "button" at bounding box center [698, 24] width 22 height 22
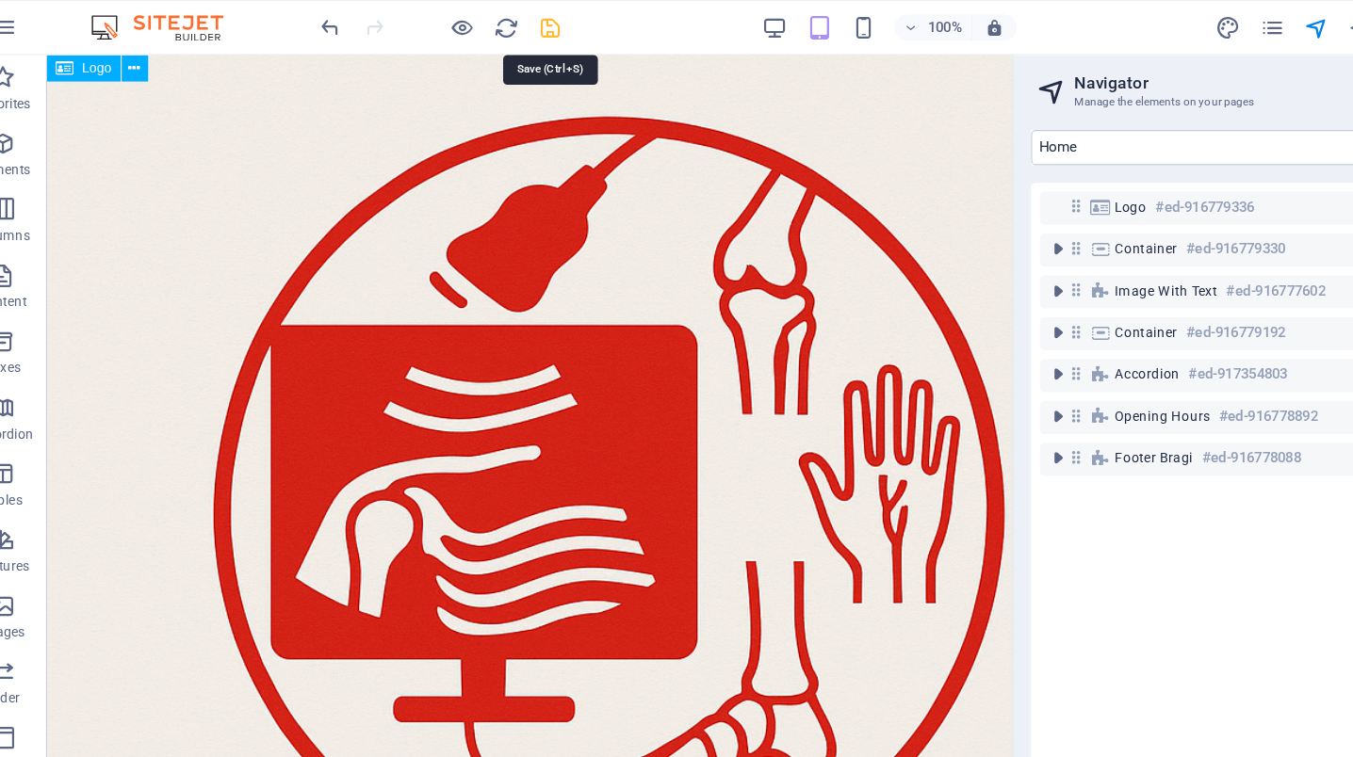
click at [495, 22] on icon "save" at bounding box center [506, 24] width 22 height 22
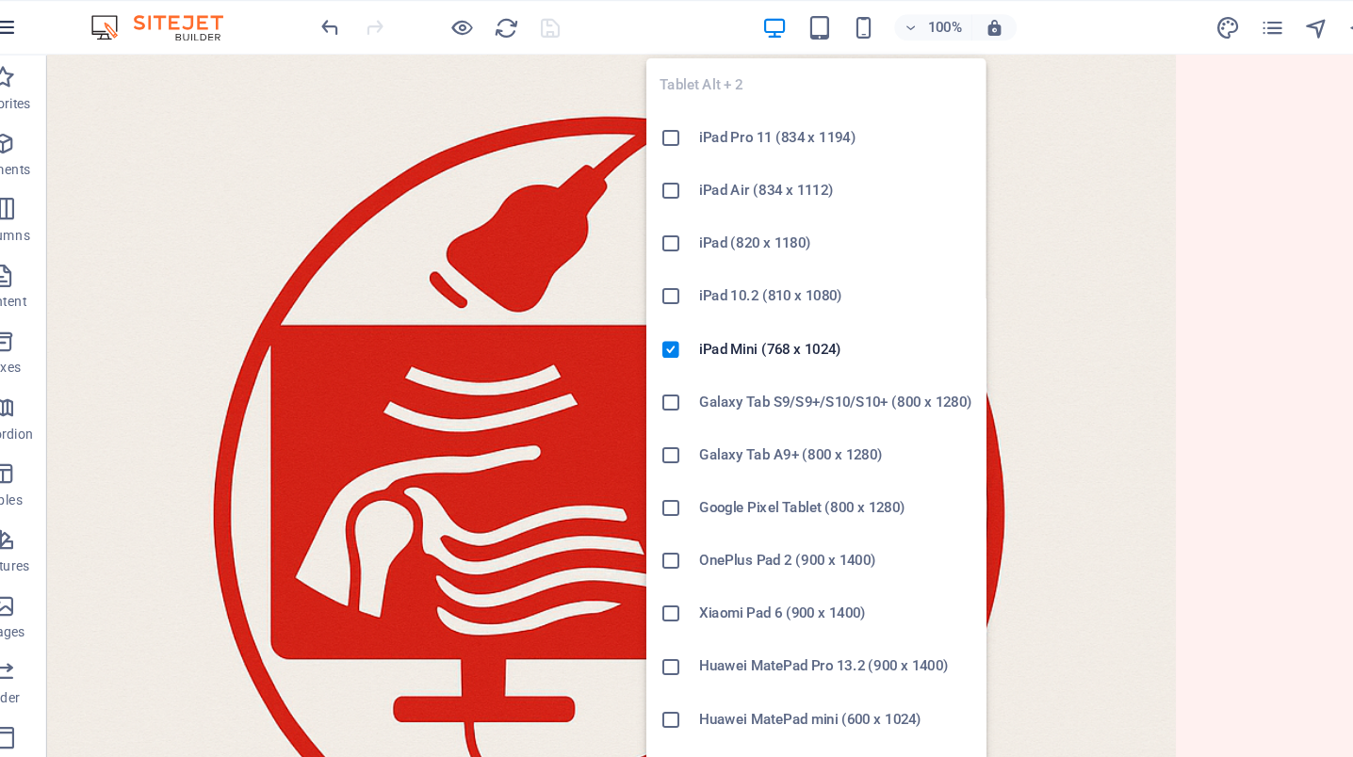
click at [724, 24] on icon "button" at bounding box center [735, 24] width 22 height 22
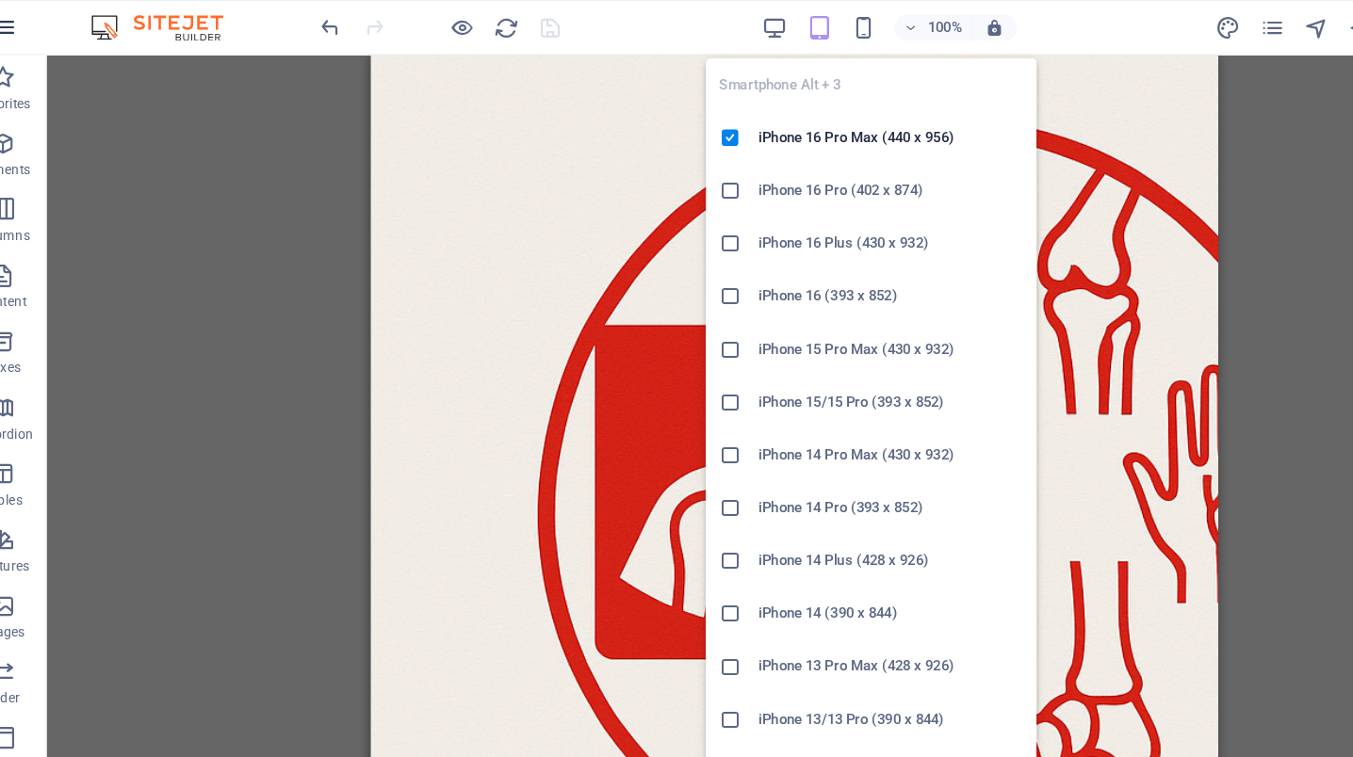
click at [762, 25] on icon "button" at bounding box center [773, 24] width 22 height 22
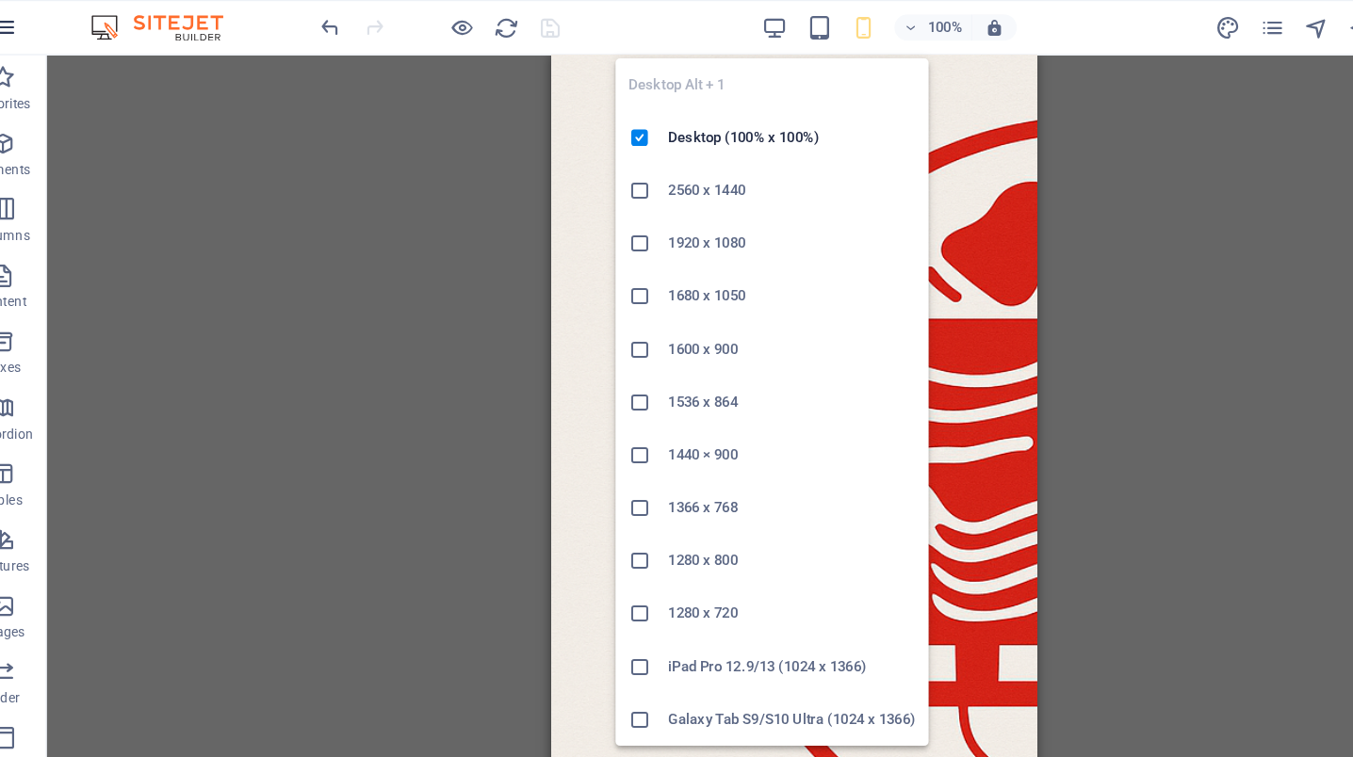
click at [687, 20] on icon "button" at bounding box center [698, 24] width 22 height 22
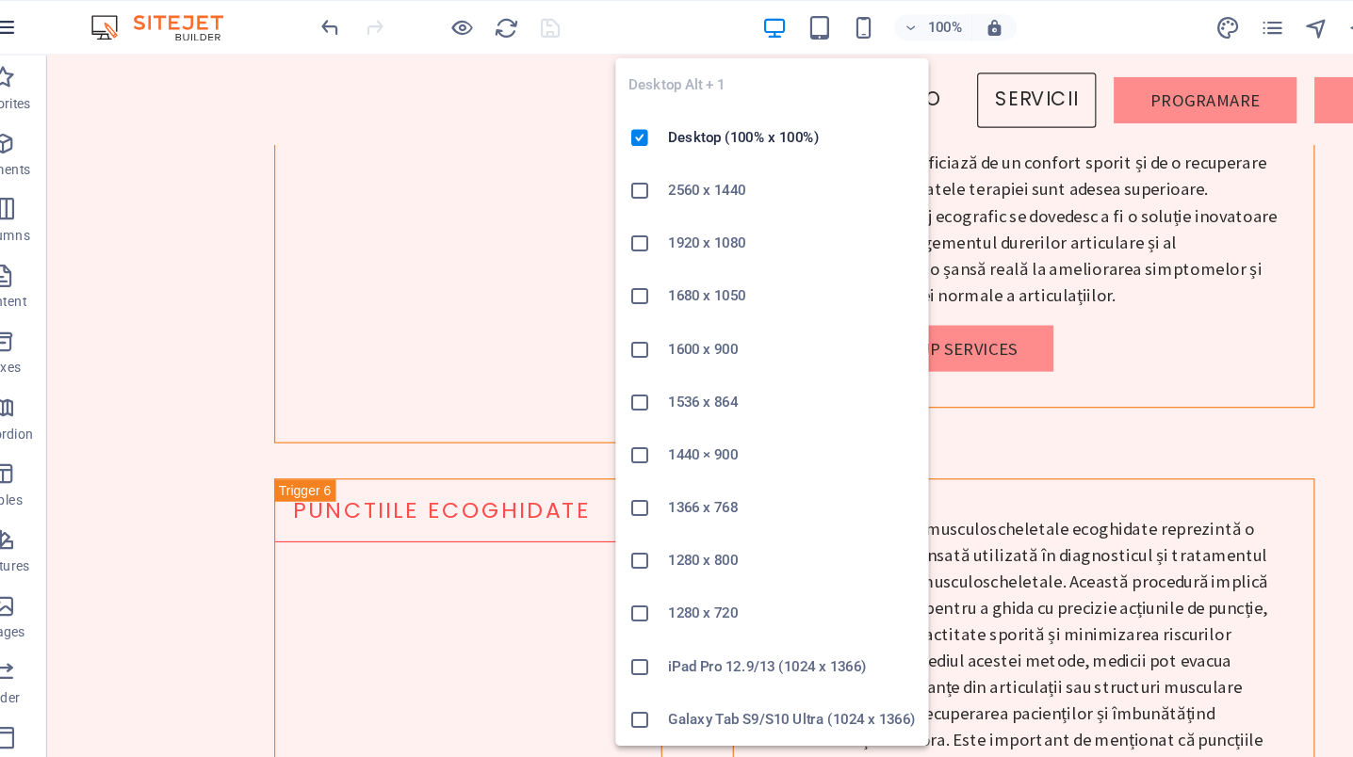
scroll to position [6688, 0]
drag, startPoint x: 51, startPoint y: 74, endPoint x: 1088, endPoint y: 482, distance: 1114.5
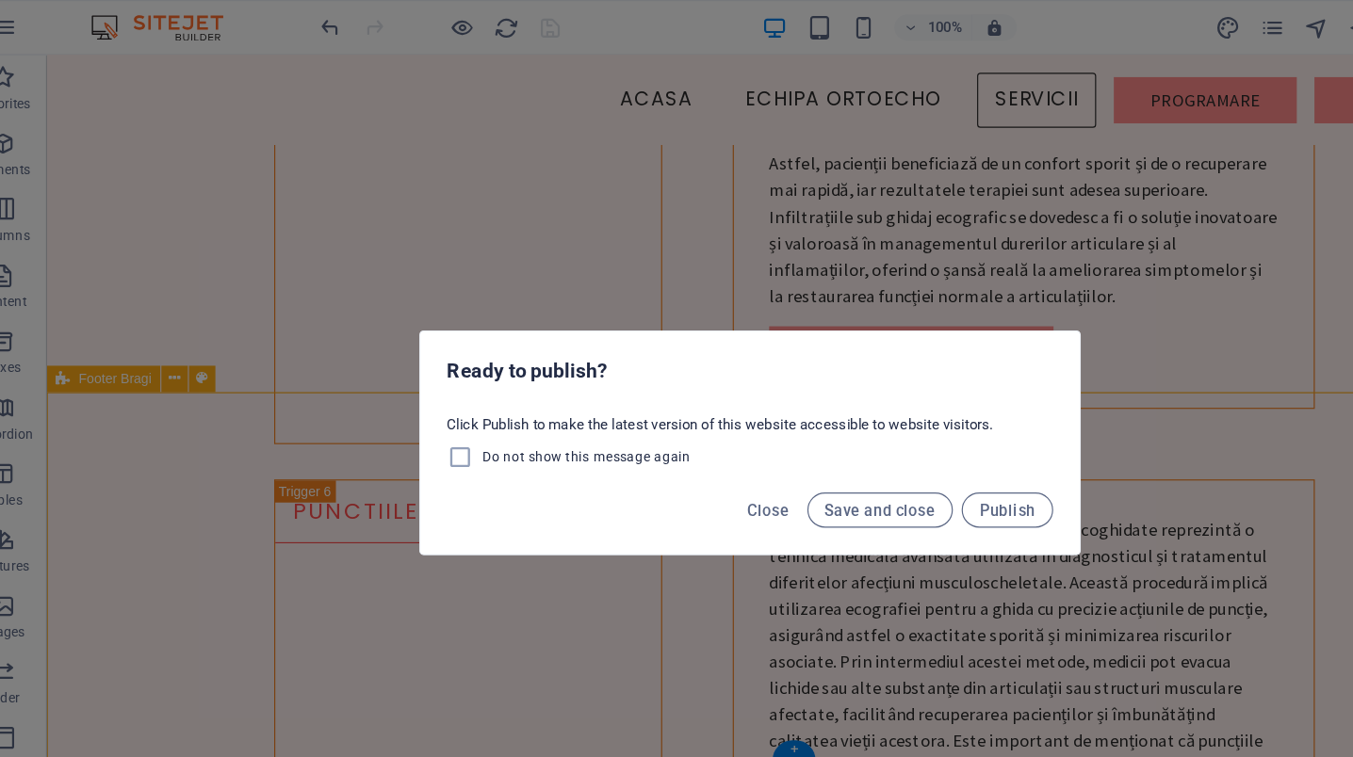
click at [872, 441] on span "Publish" at bounding box center [896, 436] width 48 height 15
